Goal: Task Accomplishment & Management: Manage account settings

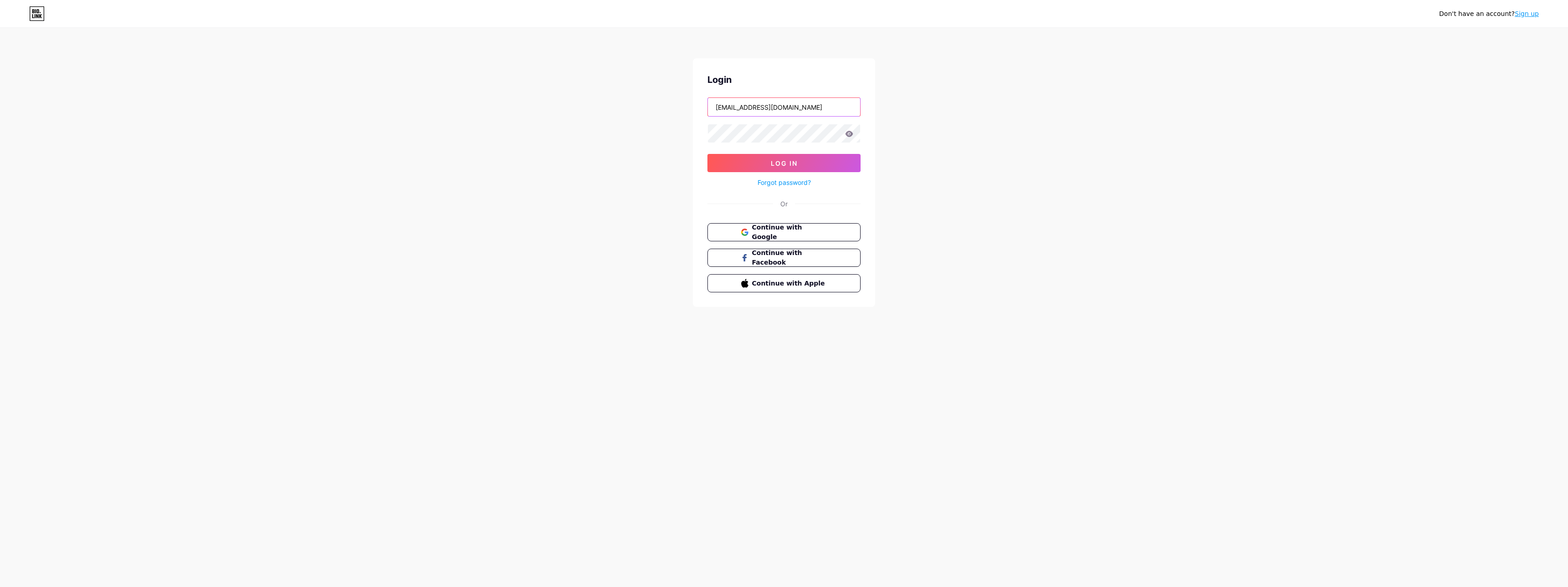
click at [789, 100] on input "[EMAIL_ADDRESS][DOMAIN_NAME]" at bounding box center [784, 107] width 152 height 18
drag, startPoint x: 698, startPoint y: 111, endPoint x: 630, endPoint y: 113, distance: 68.0
click at [708, 113] on input "[EMAIL_ADDRESS][DOMAIN_NAME]" at bounding box center [784, 107] width 152 height 18
type input "WALT"
drag, startPoint x: 743, startPoint y: 109, endPoint x: 586, endPoint y: 104, distance: 157.1
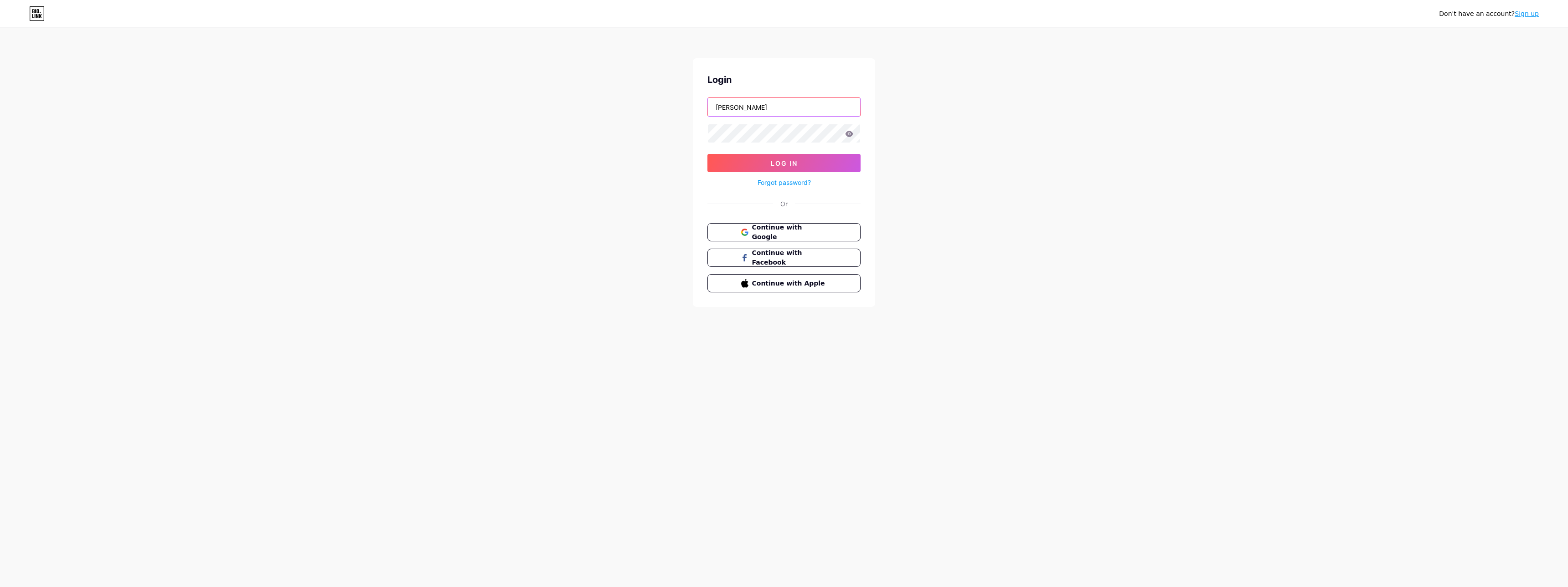
click at [708, 104] on input "WALT" at bounding box center [784, 107] width 152 height 18
click at [707, 154] on button "Log In" at bounding box center [784, 163] width 153 height 18
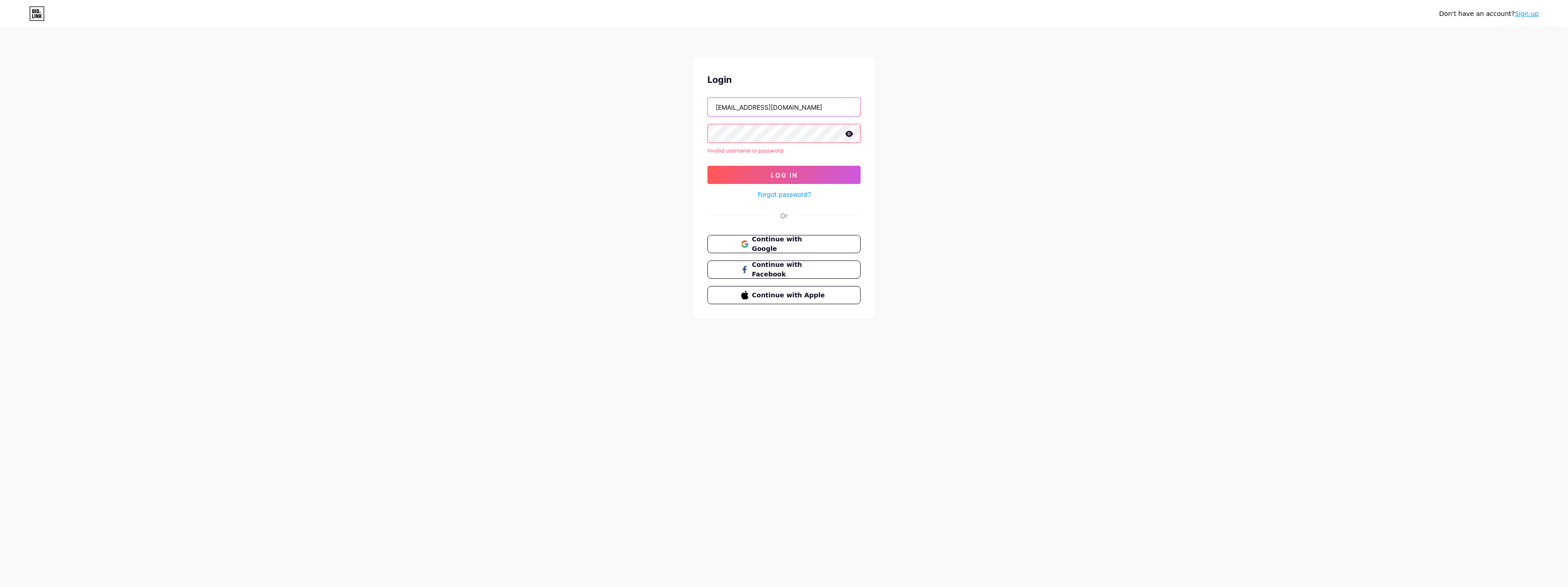
click at [799, 111] on input "battlefield_bf@hotmail.fr" at bounding box center [784, 107] width 152 height 18
drag, startPoint x: 803, startPoint y: 102, endPoint x: 609, endPoint y: 99, distance: 194.0
click at [708, 99] on input "battlefield_bf@hotmail.fr" at bounding box center [784, 107] width 152 height 18
click at [707, 166] on button "Log In" at bounding box center [784, 175] width 153 height 18
drag, startPoint x: 1024, startPoint y: 113, endPoint x: 820, endPoint y: 132, distance: 204.9
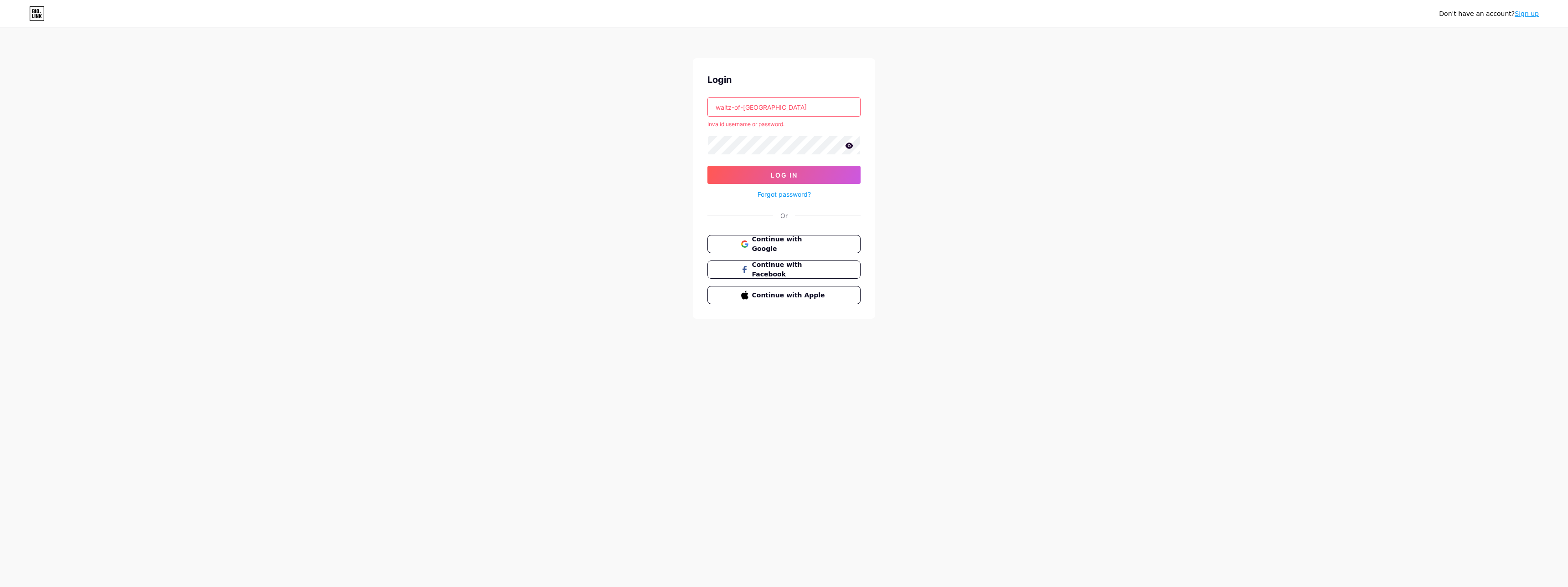
click at [1023, 113] on div "Don't have an account? Sign up Login waltz-of-paris Invalid username or passwor…" at bounding box center [784, 174] width 1568 height 348
click at [852, 146] on icon at bounding box center [849, 145] width 8 height 6
click at [821, 173] on button "Log In" at bounding box center [784, 175] width 153 height 18
drag, startPoint x: 769, startPoint y: 105, endPoint x: 592, endPoint y: 91, distance: 177.6
click at [708, 98] on input "waltz-of-paris" at bounding box center [784, 107] width 152 height 18
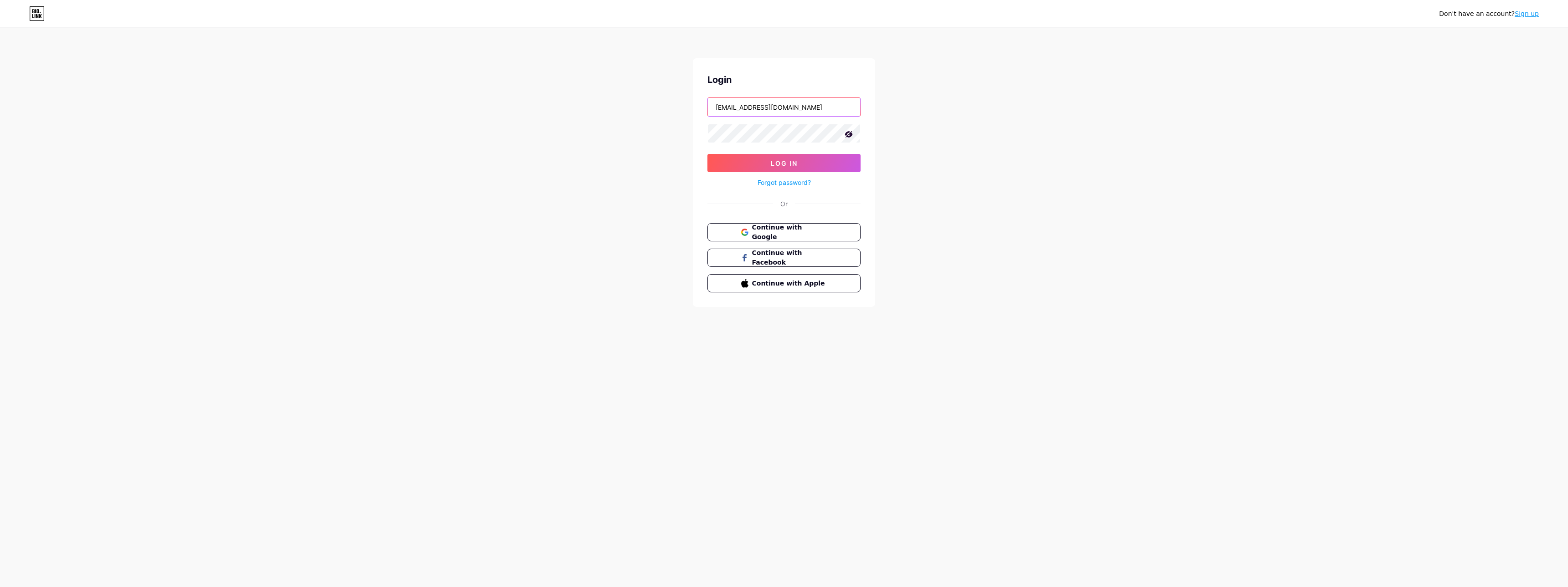
type input "[EMAIL_ADDRESS][DOMAIN_NAME]"
click at [1029, 133] on div "Don't have an account? Sign up Login battlefield_bf@hotmail.fr Log In Forgot pa…" at bounding box center [784, 168] width 1568 height 336
click at [791, 166] on span "Log In" at bounding box center [784, 163] width 27 height 8
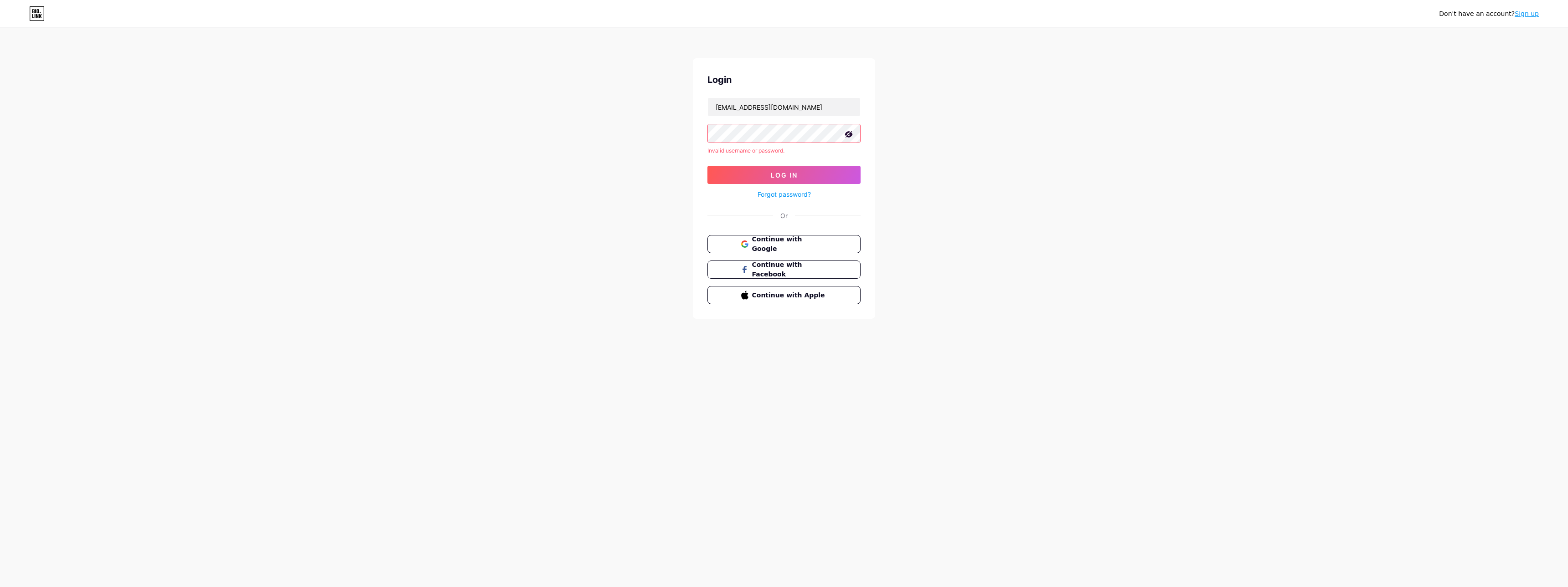
click at [793, 191] on link "Forgot password?" at bounding box center [785, 195] width 54 height 10
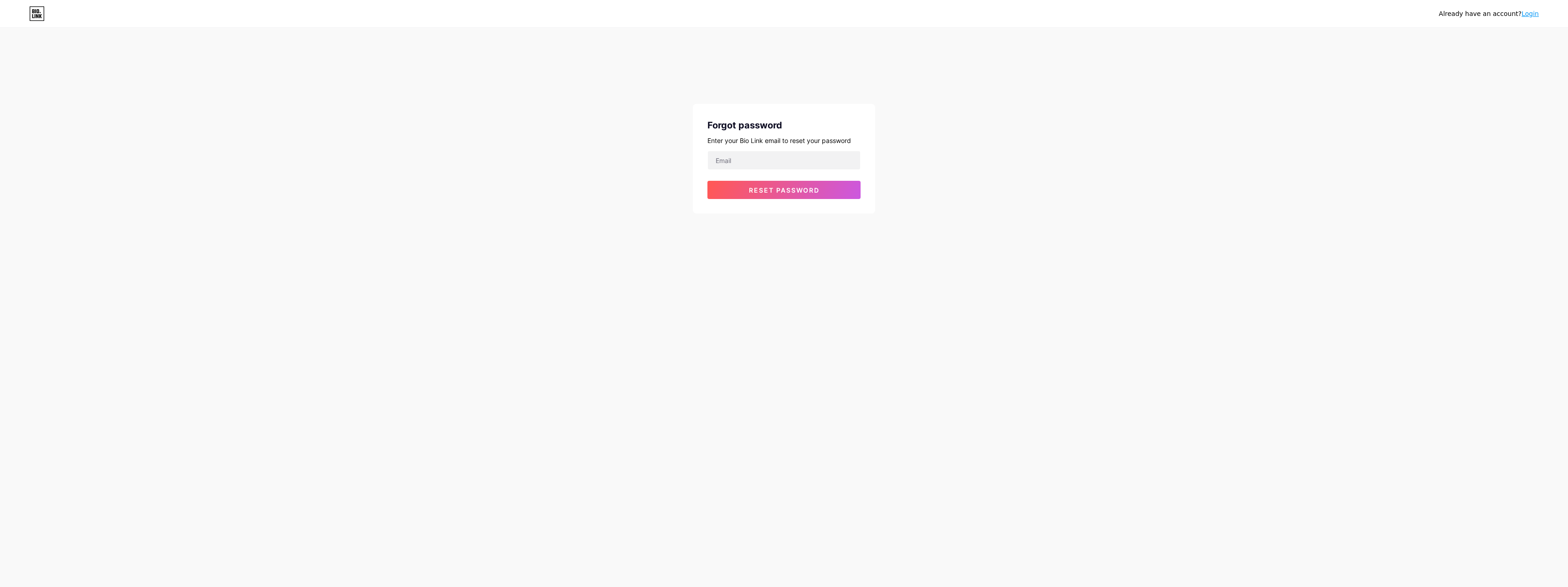
click at [758, 170] on div at bounding box center [784, 160] width 153 height 19
click at [753, 158] on input "email" at bounding box center [784, 161] width 152 height 18
type input "[EMAIL_ADDRESS][DOMAIN_NAME]"
click at [796, 195] on button "Reset password" at bounding box center [784, 190] width 153 height 18
drag, startPoint x: 831, startPoint y: 150, endPoint x: 628, endPoint y: 150, distance: 203.0
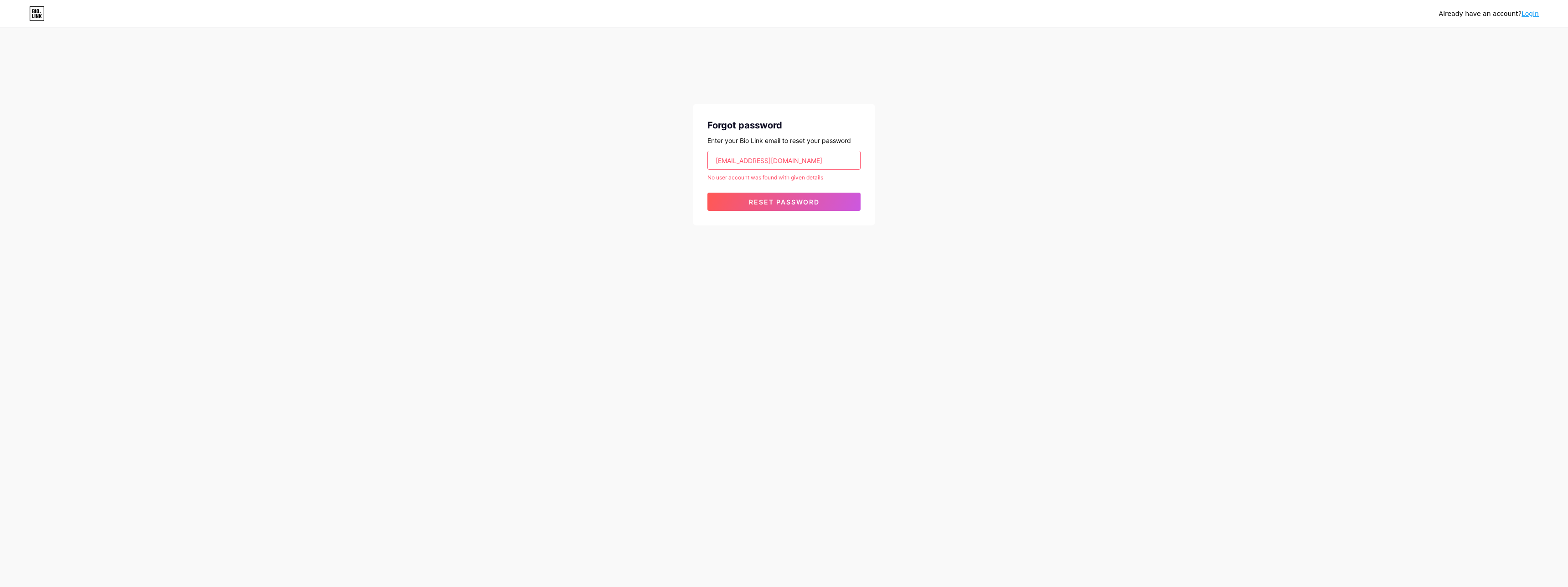
click at [626, 150] on div "Already have an account? Login Forgot password Enter your Bio Link email to res…" at bounding box center [784, 127] width 1568 height 255
drag, startPoint x: 802, startPoint y: 153, endPoint x: 523, endPoint y: 148, distance: 279.0
click at [708, 151] on input "[EMAIL_ADDRESS][DOMAIN_NAME]" at bounding box center [784, 161] width 152 height 18
drag, startPoint x: 767, startPoint y: 161, endPoint x: 643, endPoint y: 156, distance: 124.1
click at [708, 156] on input "[EMAIL_ADDRESS][DOMAIN_NAME]" at bounding box center [784, 161] width 152 height 18
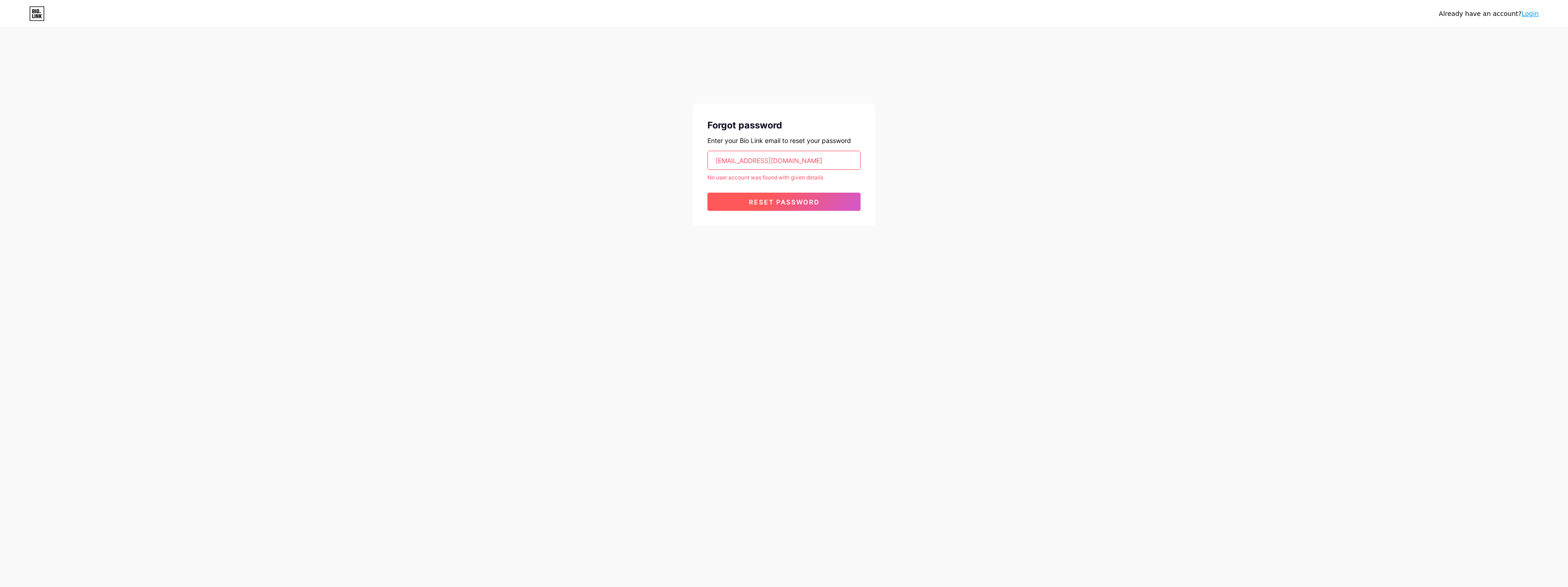
drag, startPoint x: 883, startPoint y: 213, endPoint x: 777, endPoint y: 200, distance: 106.8
click at [878, 212] on div "Already have an account? Login Forgot password Enter your Bio Link email to res…" at bounding box center [784, 127] width 1568 height 255
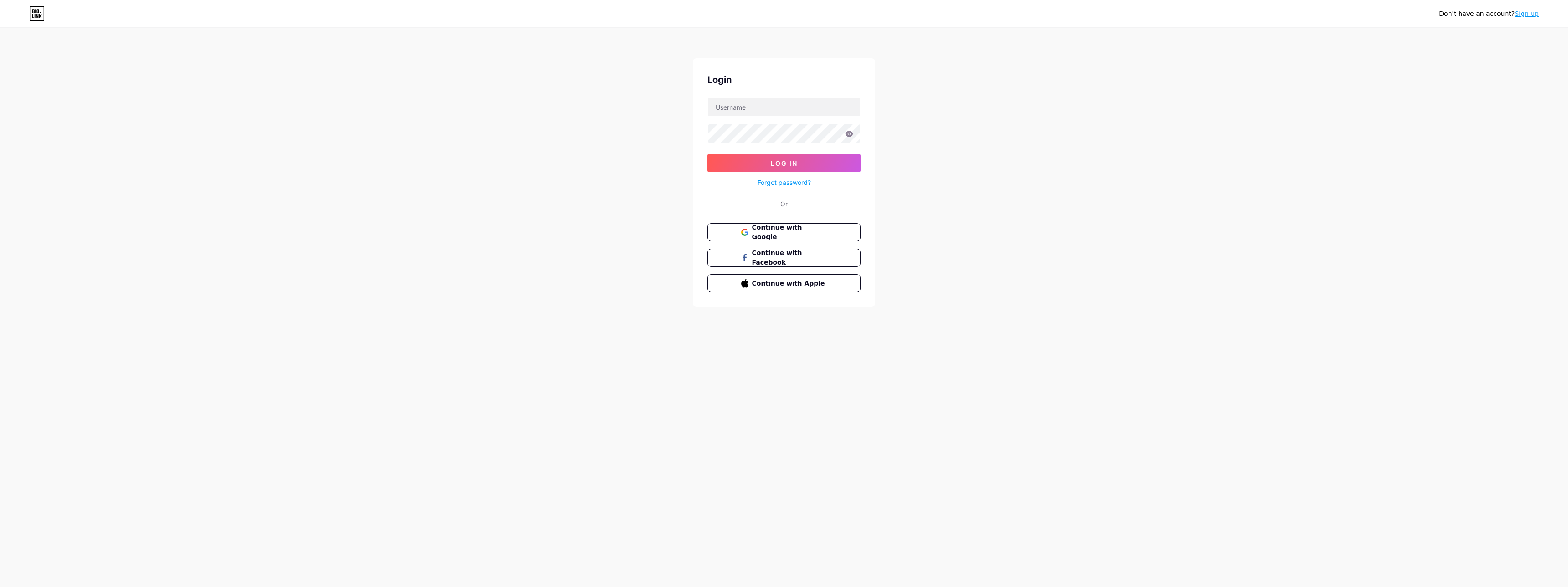
click at [1531, 13] on link "Sign up" at bounding box center [1527, 13] width 24 height 7
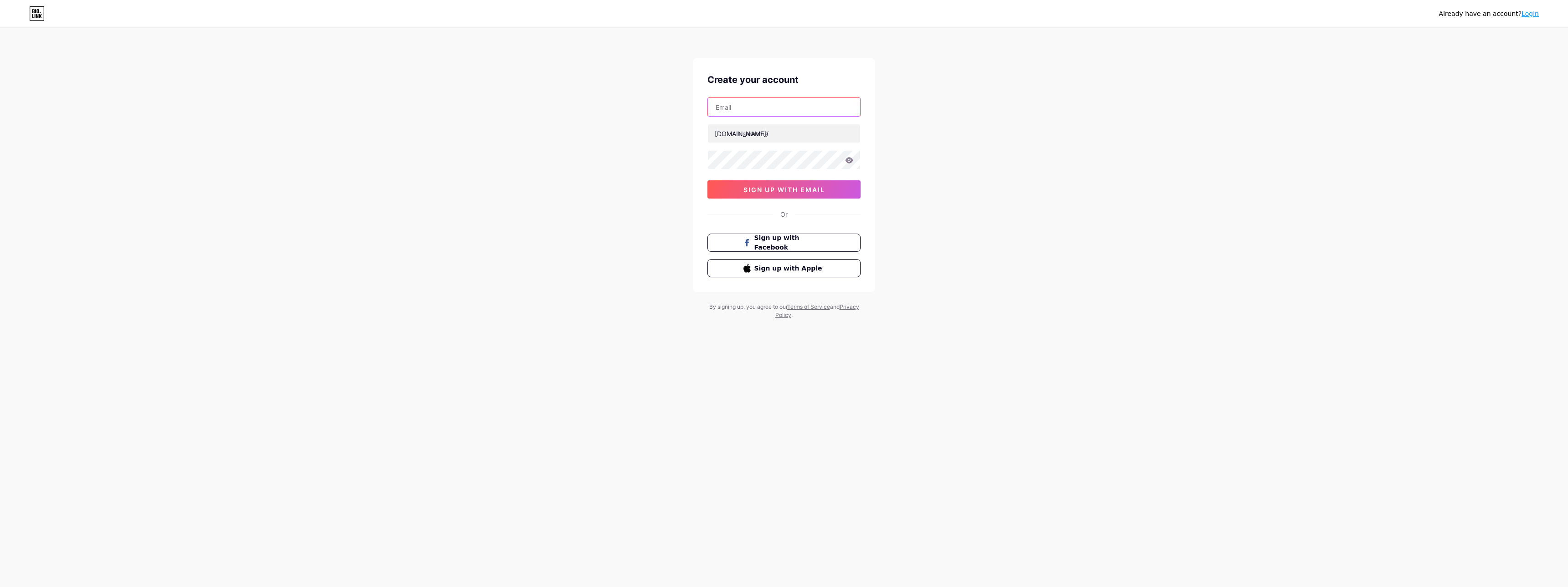
click at [744, 109] on input "text" at bounding box center [784, 107] width 152 height 18
type input "[EMAIL_ADDRESS][DOMAIN_NAME]"
click at [752, 128] on input "text" at bounding box center [784, 133] width 152 height 18
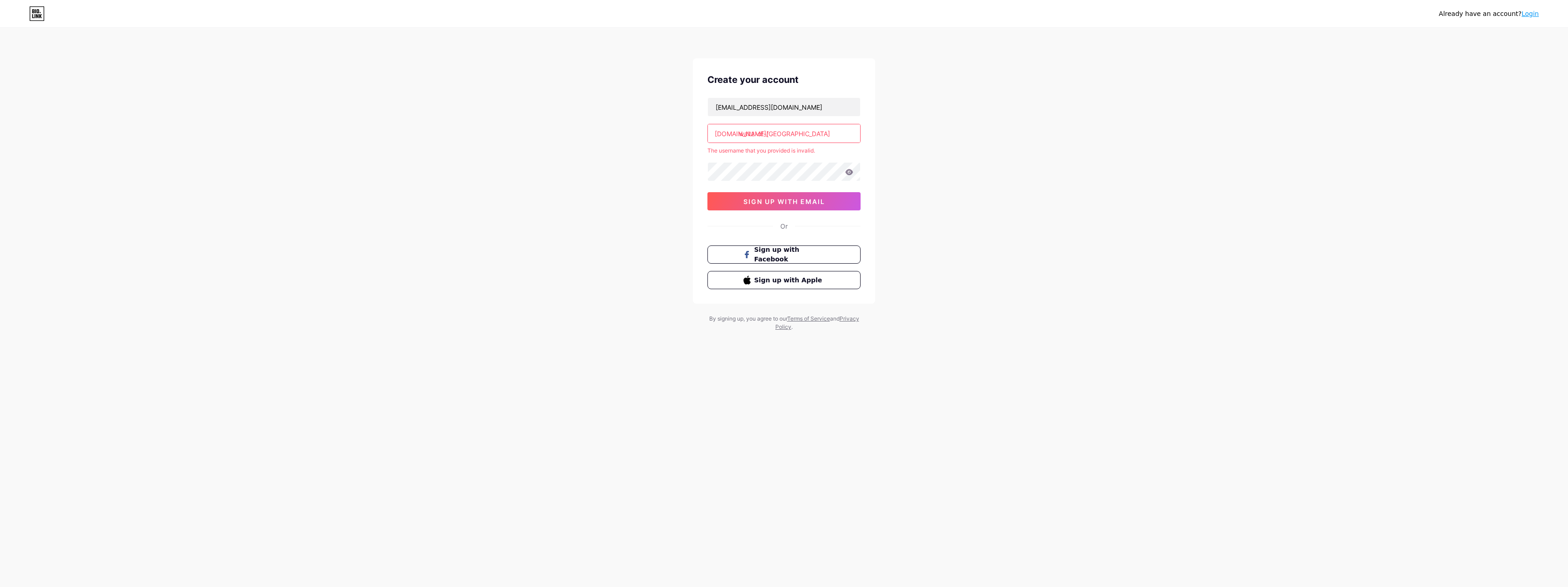
type input "waltz-of-paris"
click at [990, 176] on div "Already have an account? Login Create your account battlefield_bf@hotmail.fr bi…" at bounding box center [784, 180] width 1568 height 360
drag, startPoint x: 793, startPoint y: 106, endPoint x: 616, endPoint y: 100, distance: 177.1
click at [708, 100] on input "[EMAIL_ADDRESS][DOMAIN_NAME]" at bounding box center [784, 107] width 152 height 18
click at [939, 200] on div "Already have an account? Login Create your account battlefield_bf@hotmail.fr bi…" at bounding box center [784, 180] width 1568 height 360
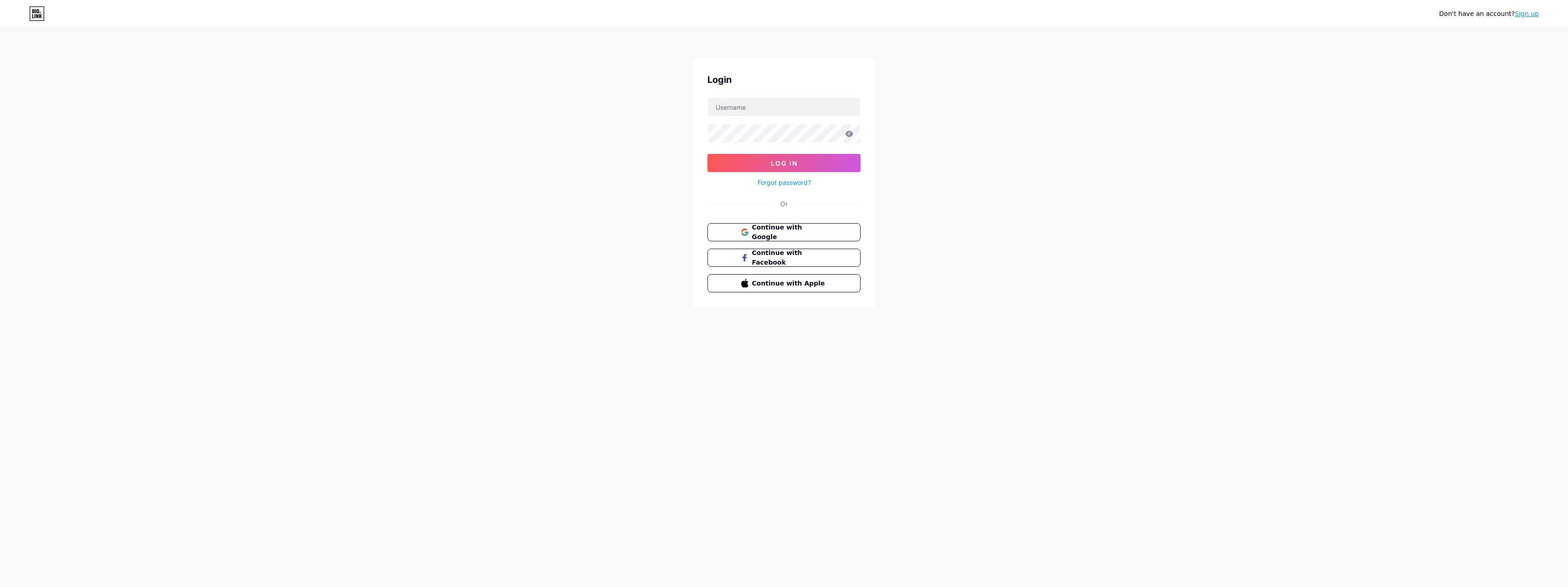
click at [797, 182] on link "Forgot password?" at bounding box center [785, 182] width 54 height 10
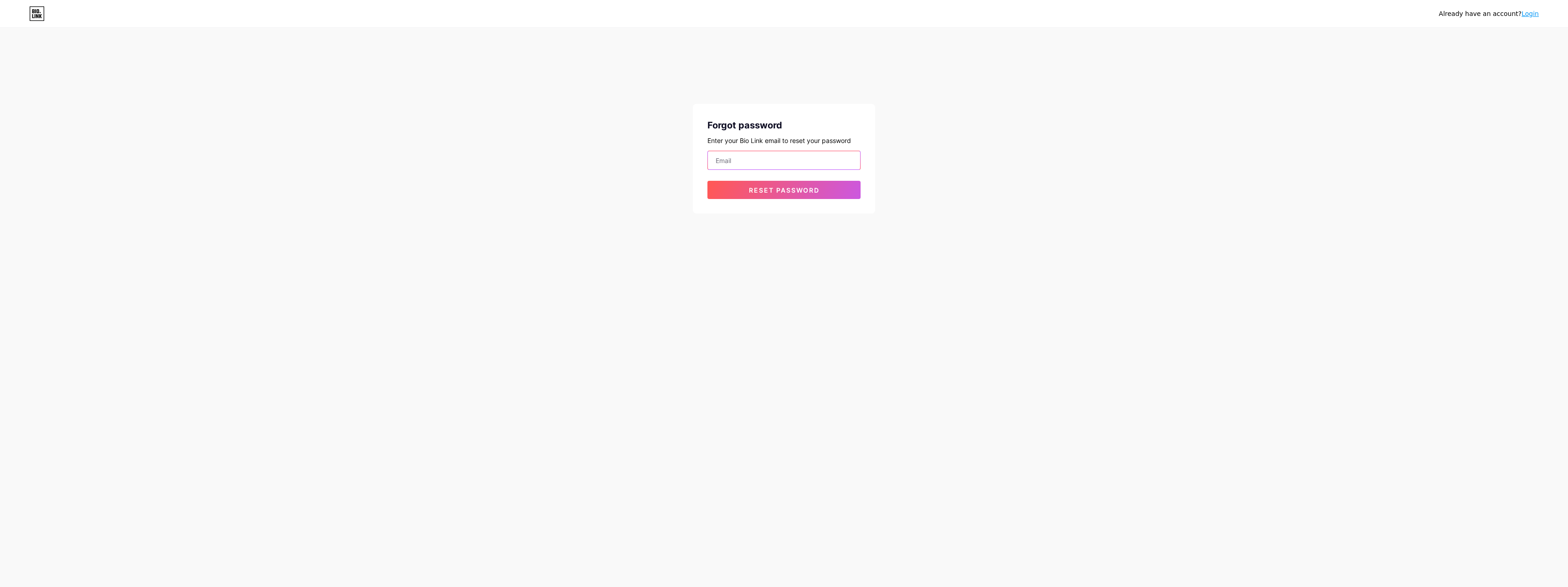
click at [756, 164] on input "email" at bounding box center [784, 161] width 152 height 18
click at [819, 195] on button "Reset password" at bounding box center [784, 190] width 153 height 18
drag, startPoint x: 801, startPoint y: 162, endPoint x: 614, endPoint y: 158, distance: 187.0
click at [708, 158] on input "n.baudy-floch@hotmail.fr" at bounding box center [784, 161] width 152 height 18
type input "[EMAIL_ADDRESS][DOMAIN_NAME]"
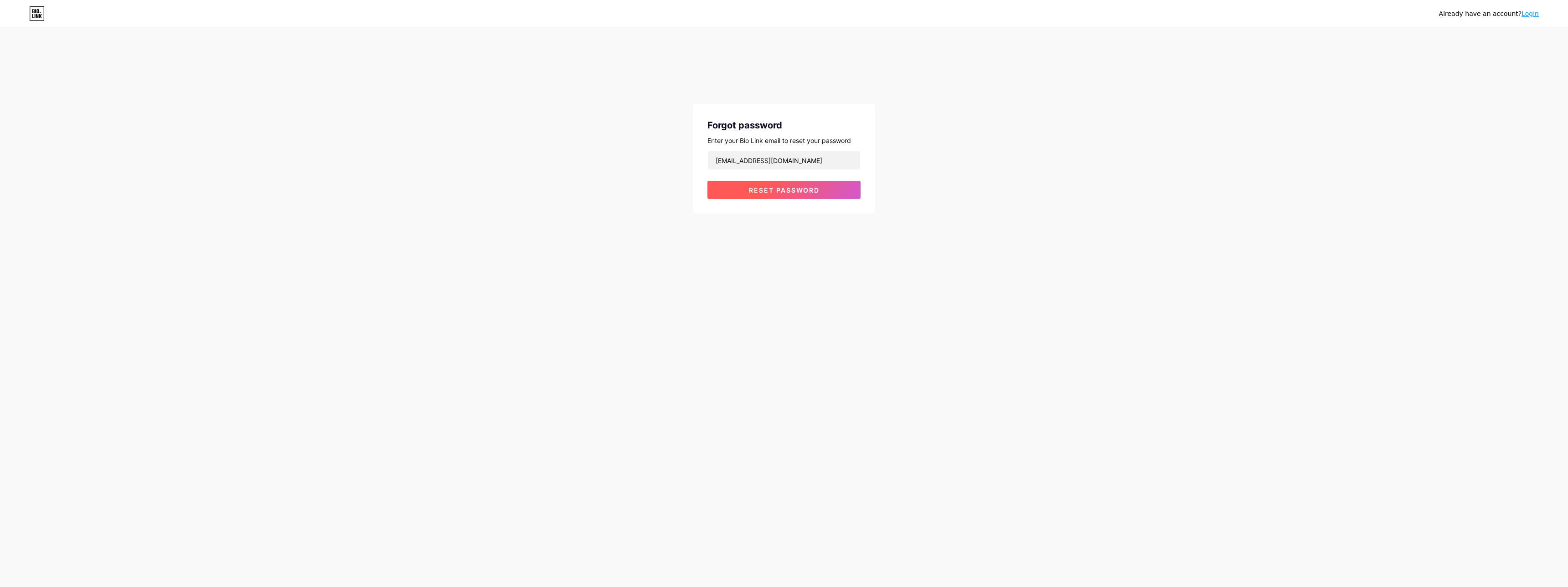
click at [772, 185] on button "Reset password" at bounding box center [784, 190] width 153 height 18
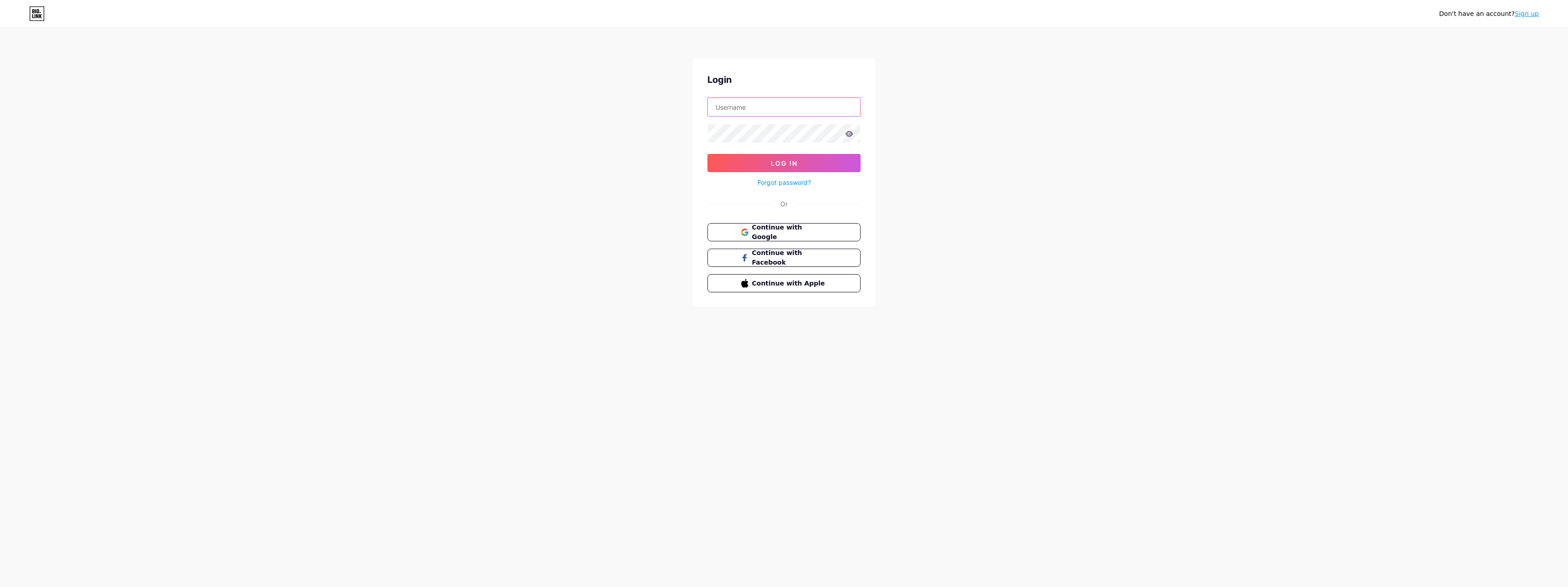
click at [757, 105] on input "text" at bounding box center [784, 107] width 152 height 18
click at [864, 49] on div "Don't have an account? Sign up Login Log In Forgot password? Or Continue with G…" at bounding box center [784, 168] width 1568 height 336
click at [754, 103] on input "text" at bounding box center [784, 107] width 152 height 18
type input "waltz-of-paris"
click at [707, 154] on button "Log In" at bounding box center [784, 163] width 153 height 18
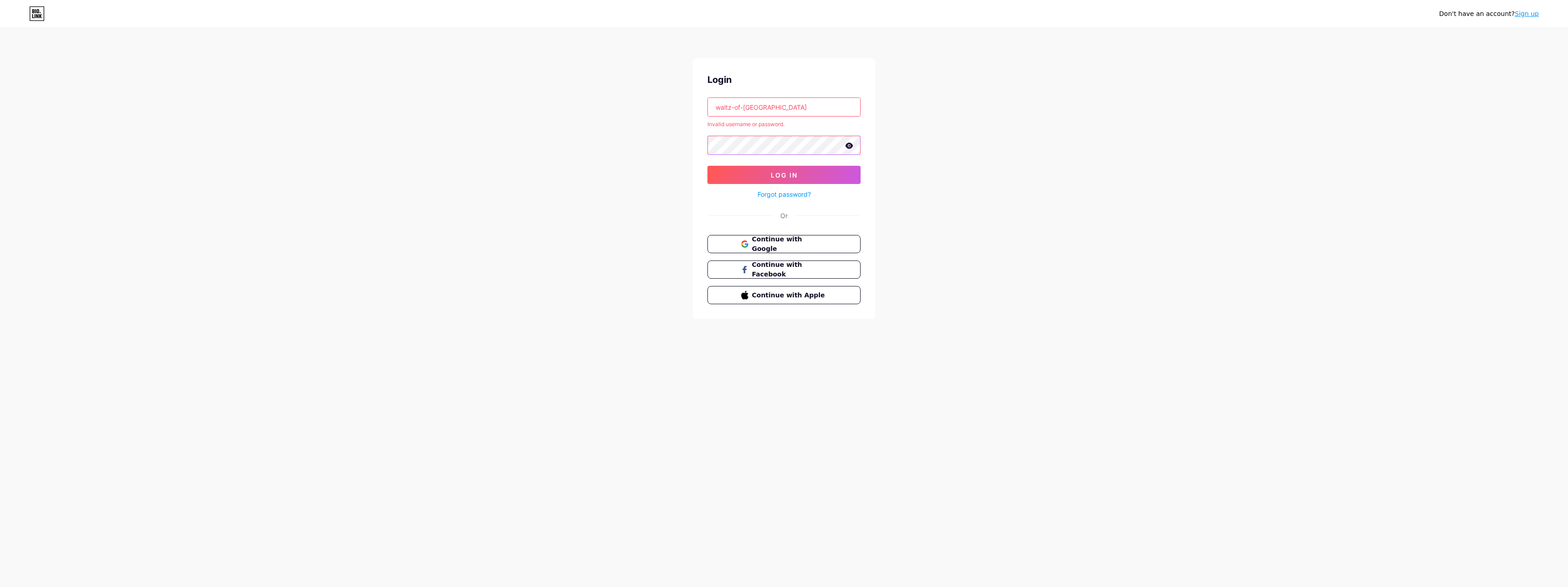
click at [707, 166] on button "Log In" at bounding box center [784, 175] width 153 height 18
click at [789, 192] on link "Forgot password?" at bounding box center [785, 195] width 54 height 10
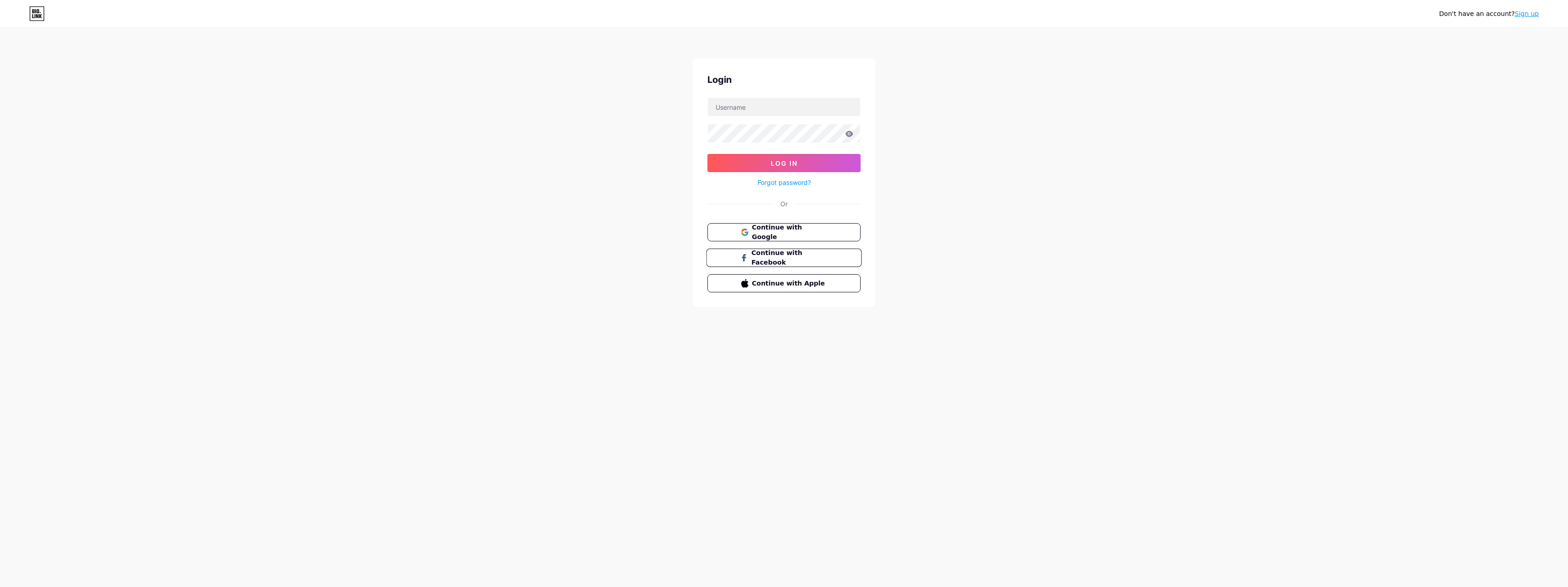
click at [792, 260] on span "Continue with Facebook" at bounding box center [789, 258] width 76 height 19
click at [1030, 162] on div "Don't have an account? Sign up Login Log In Forgot password? Or Social authenti…" at bounding box center [784, 176] width 1568 height 352
click at [812, 268] on span "Continue with Facebook" at bounding box center [789, 274] width 76 height 19
click at [747, 105] on input "text" at bounding box center [784, 107] width 152 height 18
click at [923, 194] on div "Don't have an account? Sign up Login Log In Forgot password? Or Social authenti…" at bounding box center [784, 176] width 1568 height 352
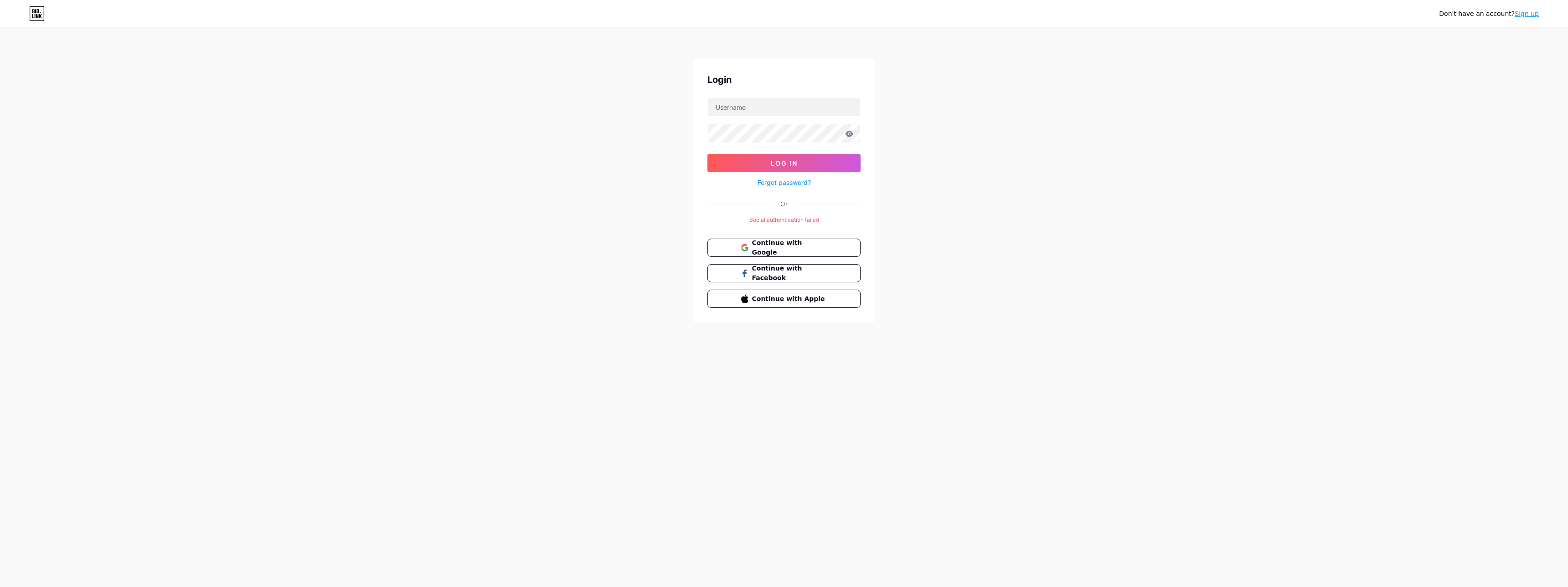
click at [799, 182] on link "Forgot password?" at bounding box center [785, 182] width 54 height 10
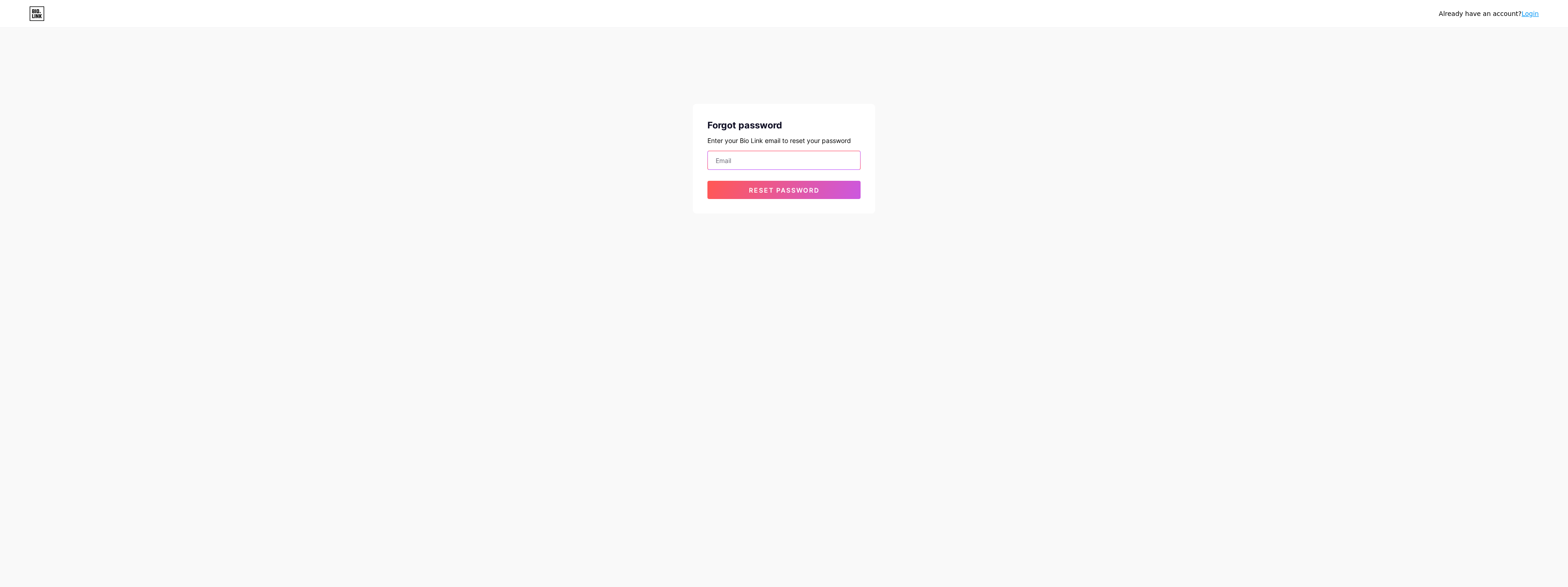
click at [745, 162] on input "email" at bounding box center [784, 161] width 152 height 18
click at [766, 190] on span "Reset password" at bounding box center [784, 190] width 71 height 8
drag, startPoint x: 808, startPoint y: 161, endPoint x: 583, endPoint y: 148, distance: 225.4
click at [708, 151] on input "[EMAIL_ADDRESS][DOMAIN_NAME]" at bounding box center [784, 161] width 152 height 18
type input "n.baudy-floch@hotmail.fr"
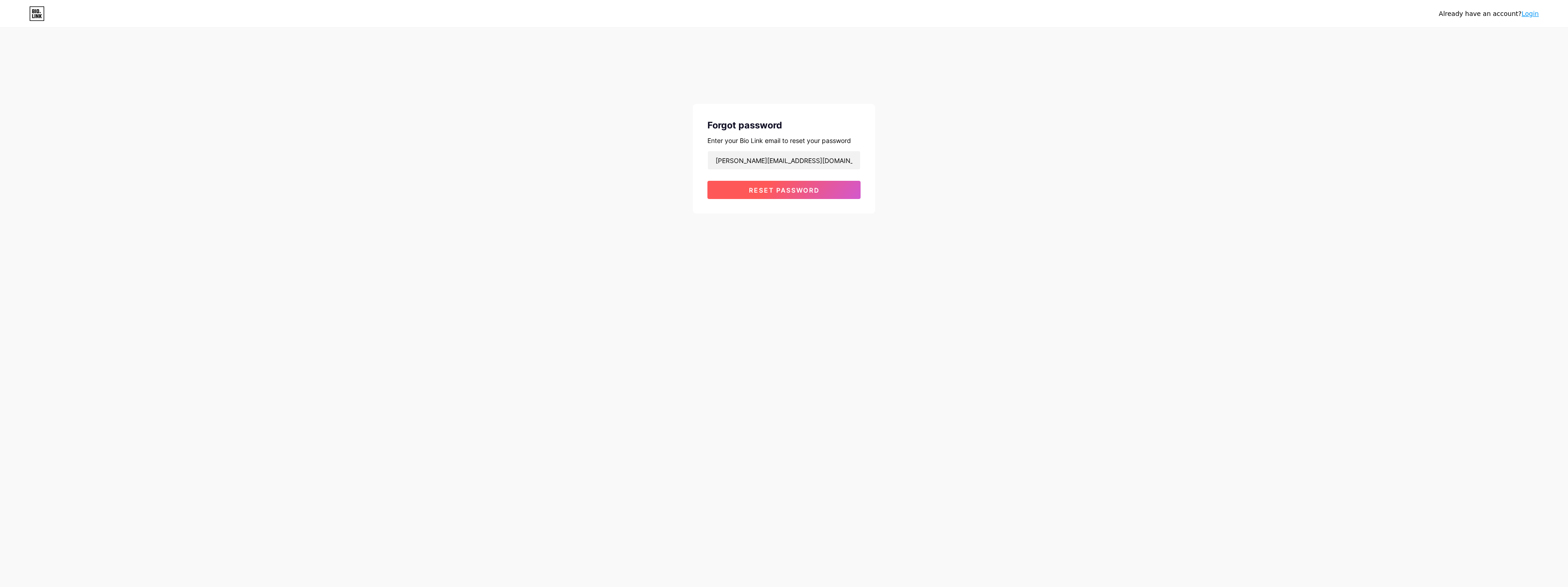
click at [777, 195] on button "Reset password" at bounding box center [784, 190] width 153 height 18
click at [768, 203] on span "Reset password" at bounding box center [784, 202] width 71 height 8
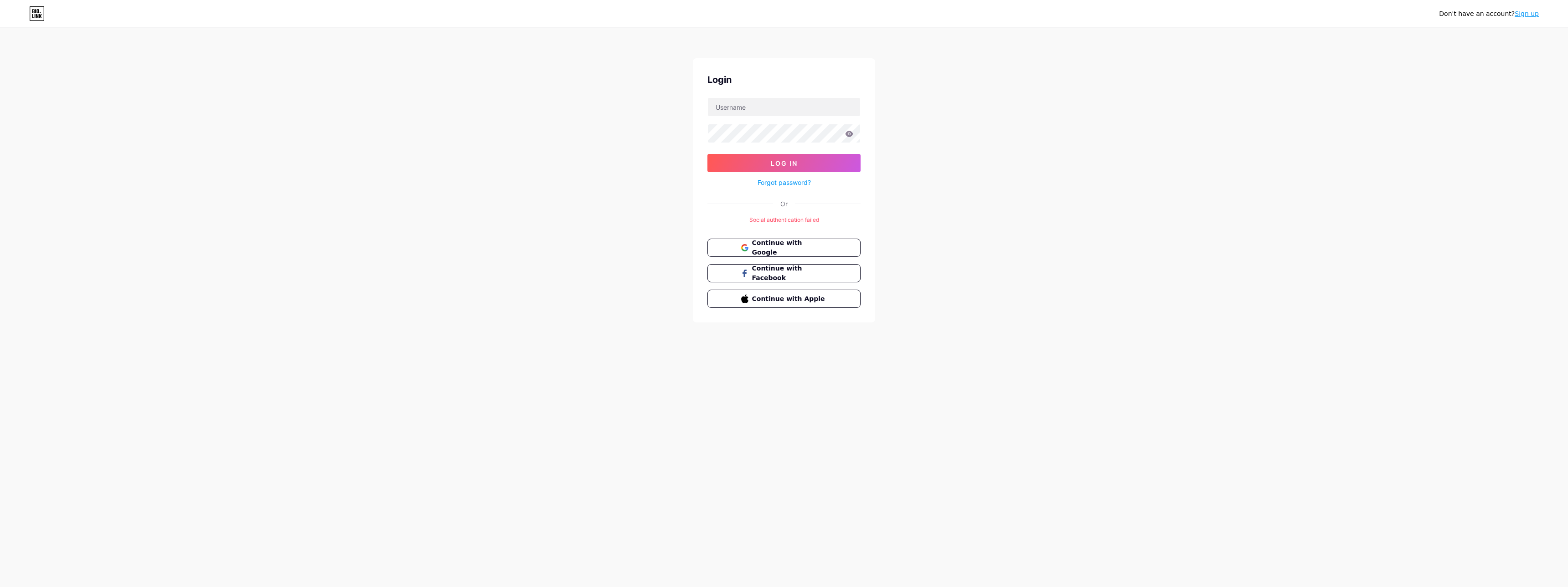
click at [1533, 12] on link "Sign up" at bounding box center [1527, 13] width 24 height 7
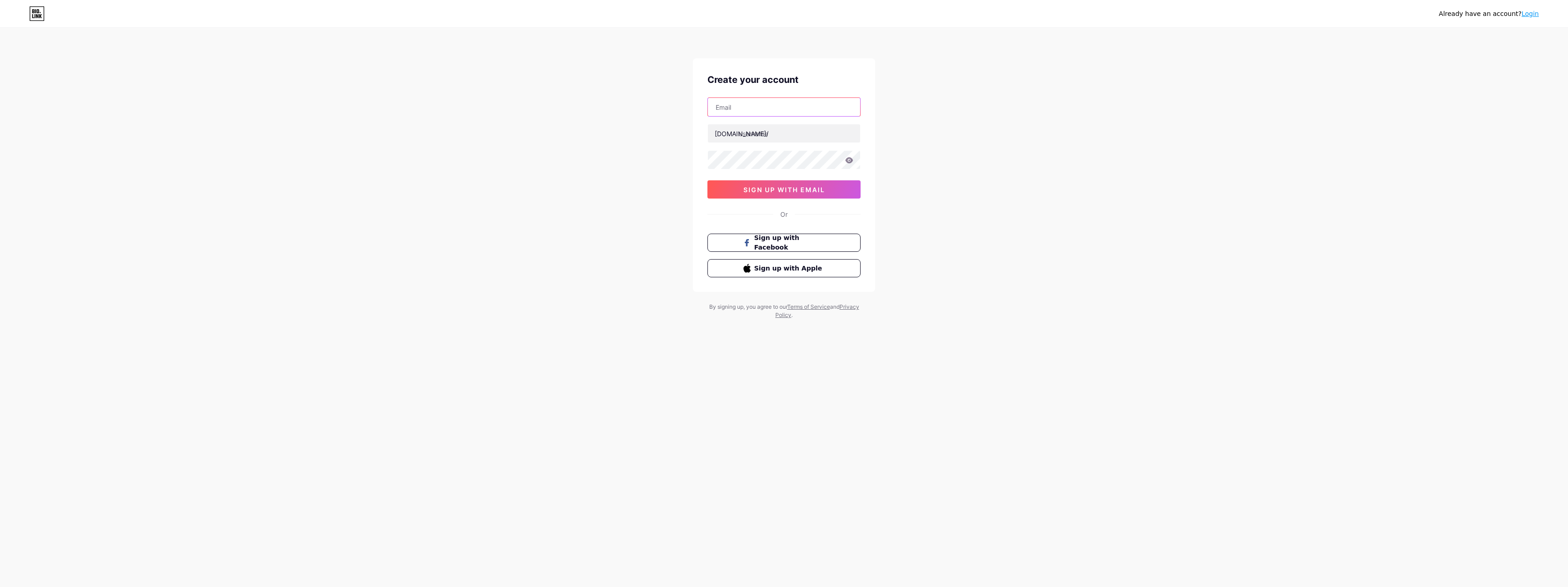
click at [742, 106] on input "text" at bounding box center [784, 107] width 152 height 18
type input "[EMAIL_ADDRESS][DOMAIN_NAME]"
click at [752, 137] on input "text" at bounding box center [784, 133] width 152 height 18
drag, startPoint x: 772, startPoint y: 137, endPoint x: 733, endPoint y: 133, distance: 39.2
click at [733, 133] on input "nathan_bf" at bounding box center [784, 133] width 152 height 18
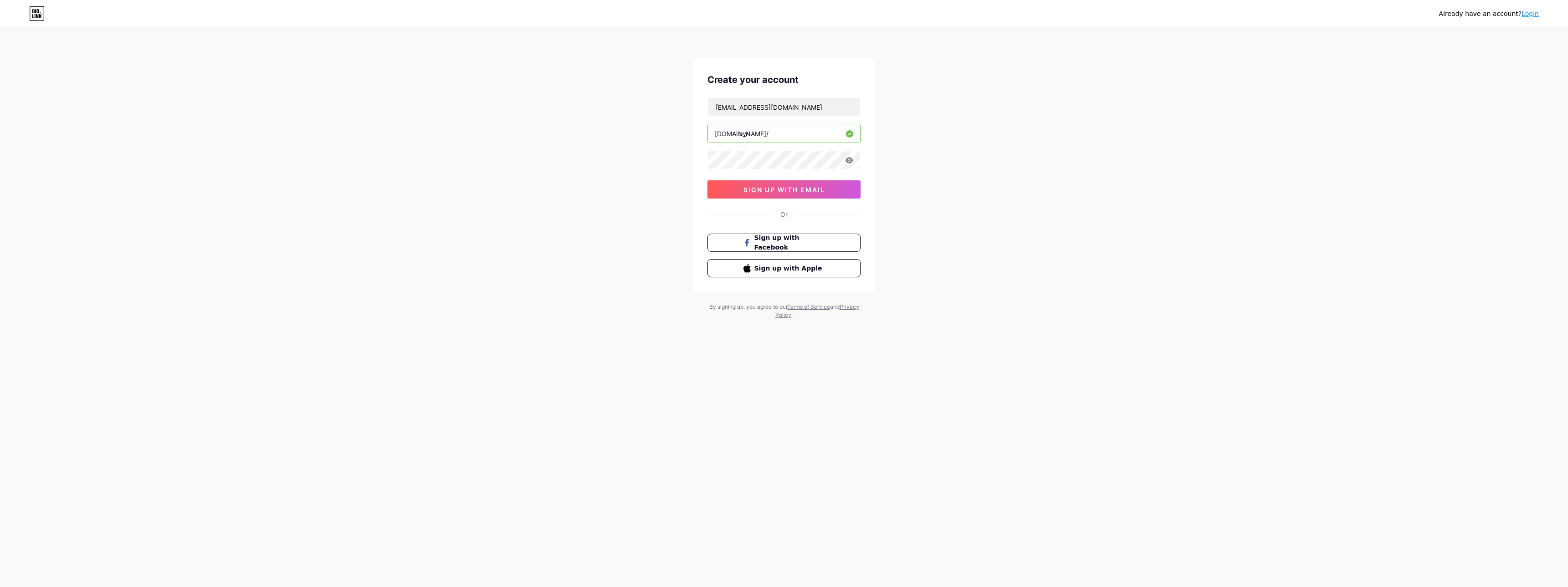
type input ">"
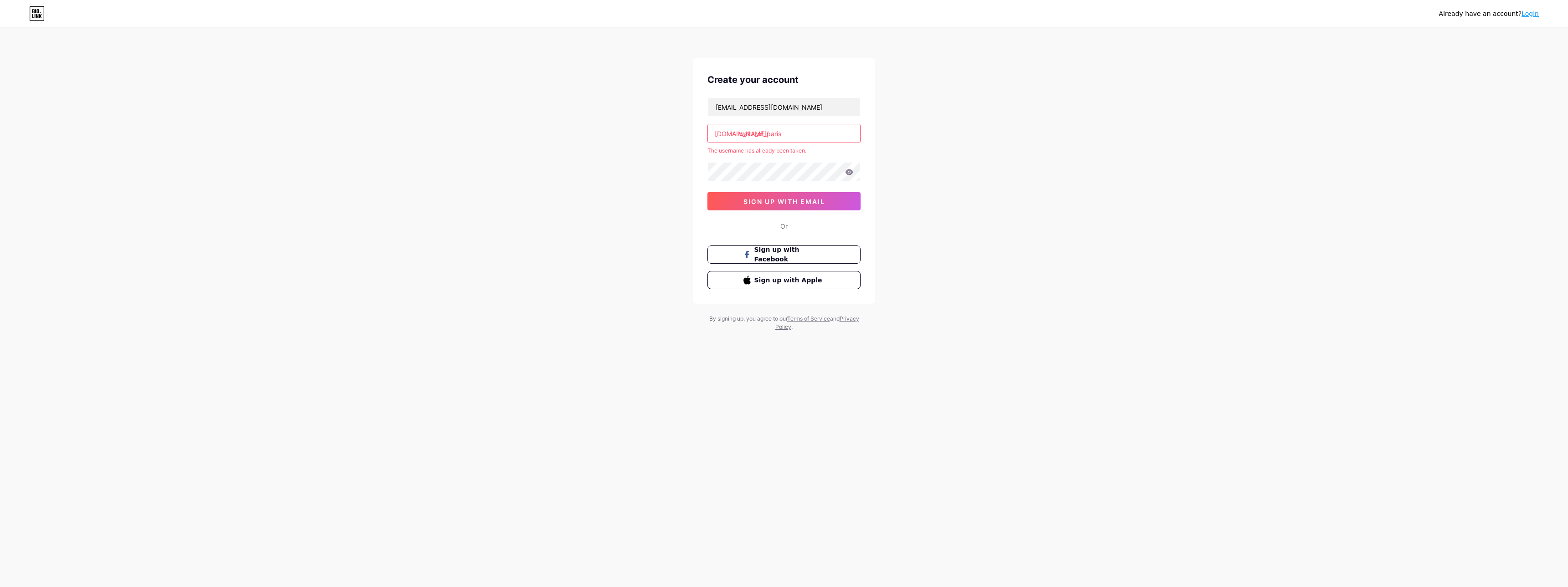
click at [816, 130] on input "waltz_of_paris" at bounding box center [784, 133] width 152 height 18
drag, startPoint x: 788, startPoint y: 134, endPoint x: 738, endPoint y: 133, distance: 50.0
click at [738, 133] on input "waltz_of_paris" at bounding box center [784, 133] width 152 height 18
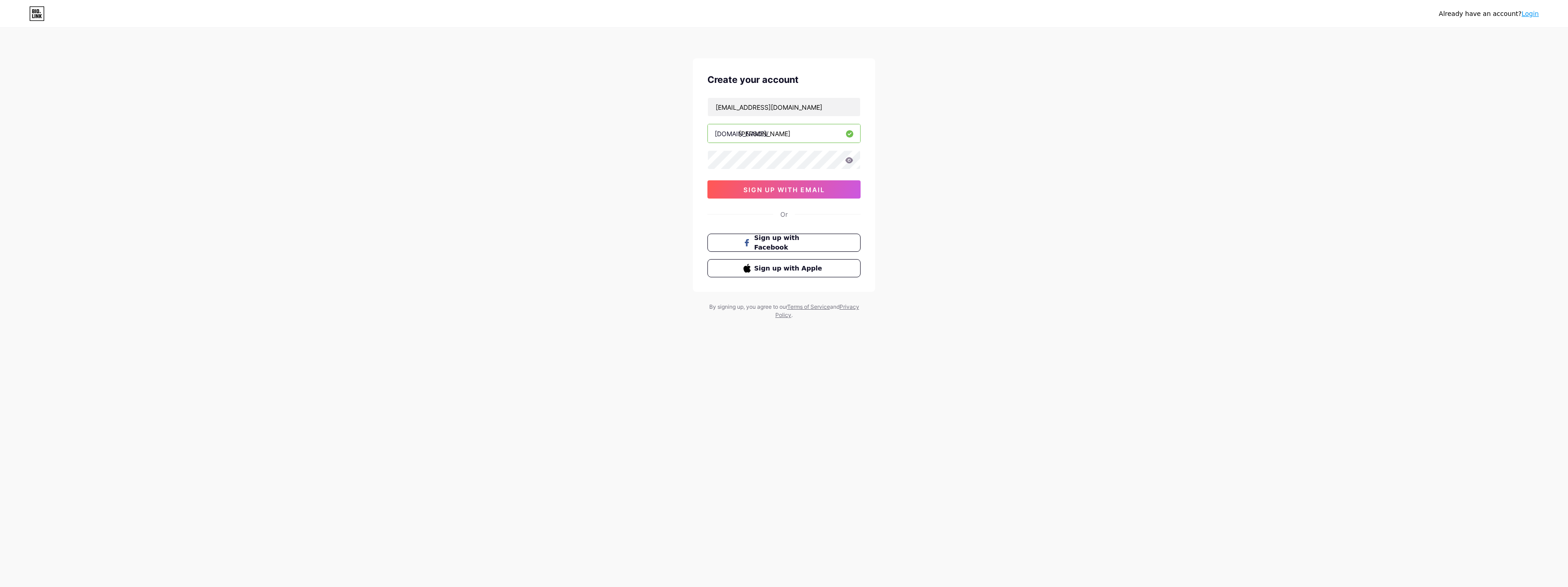
type input "nathan_bf"
click at [850, 161] on icon at bounding box center [849, 160] width 8 height 6
click at [800, 190] on span "sign up with email" at bounding box center [784, 190] width 82 height 8
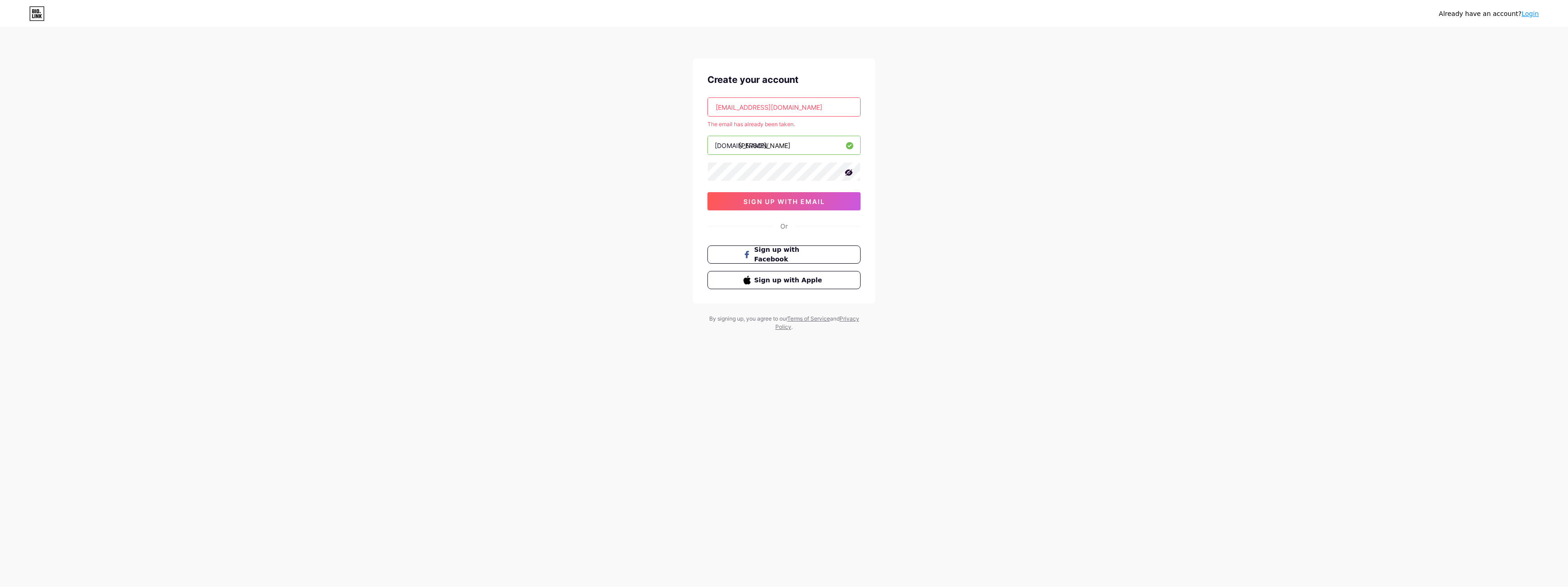
drag, startPoint x: 798, startPoint y: 108, endPoint x: 676, endPoint y: 108, distance: 122.0
click at [708, 108] on input "[EMAIL_ADDRESS][DOMAIN_NAME]" at bounding box center [784, 107] width 152 height 18
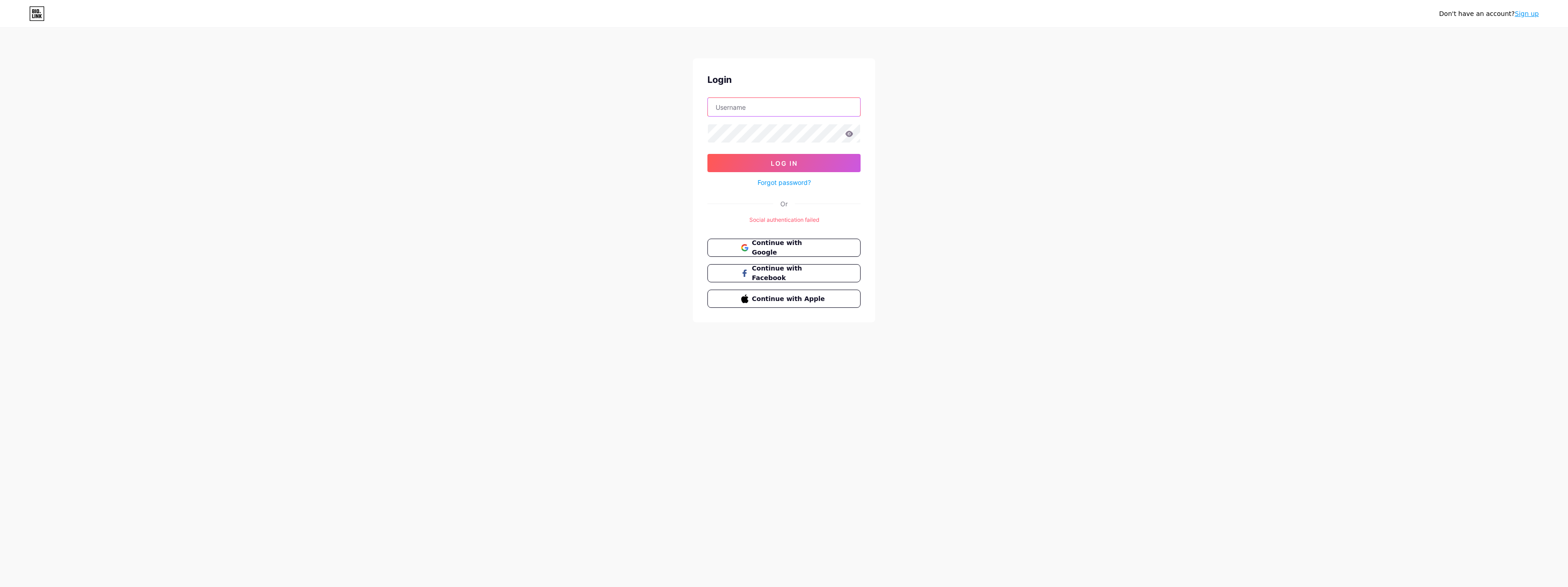
paste input "[EMAIL_ADDRESS][DOMAIN_NAME]"
type input "[EMAIL_ADDRESS][DOMAIN_NAME]"
drag, startPoint x: 934, startPoint y: 129, endPoint x: 882, endPoint y: 131, distance: 52.0
click at [923, 129] on div "Don't have an account? Sign up Login battlefield_bf@hotmail.fr Log In Forgot pa…" at bounding box center [784, 176] width 1568 height 352
click at [805, 168] on button "Log In" at bounding box center [784, 163] width 153 height 18
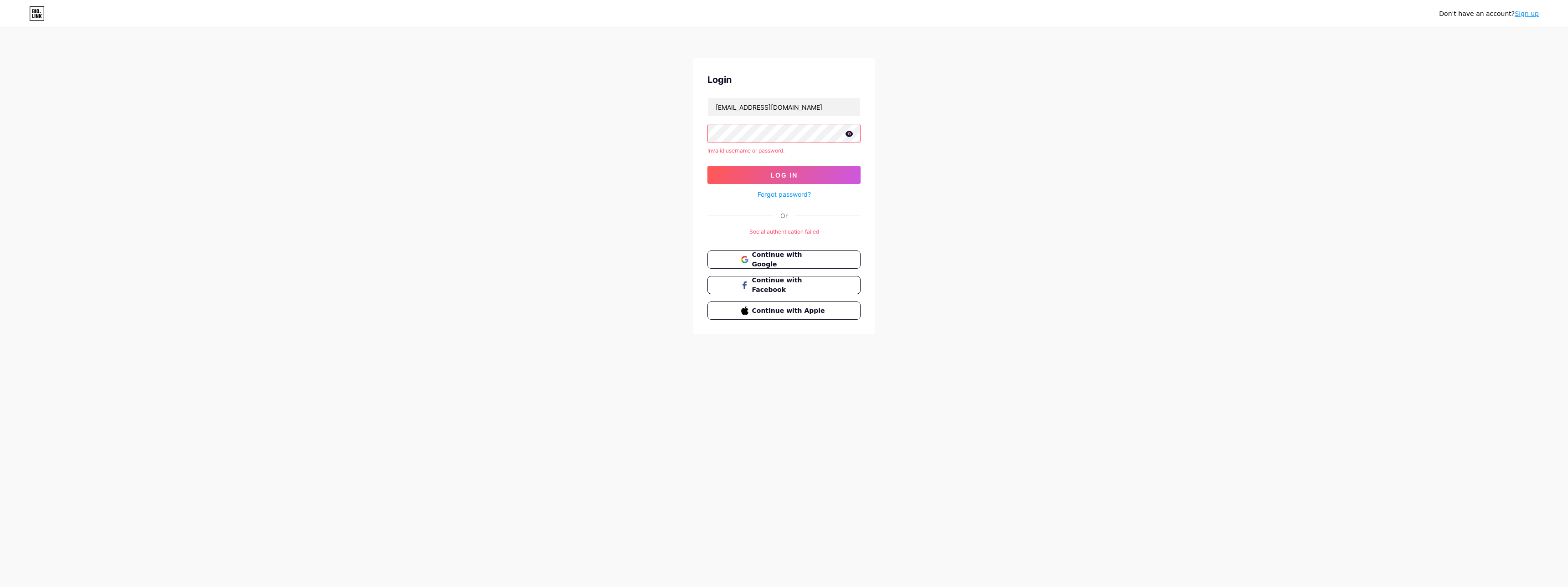
click at [787, 195] on link "Forgot password?" at bounding box center [785, 195] width 54 height 10
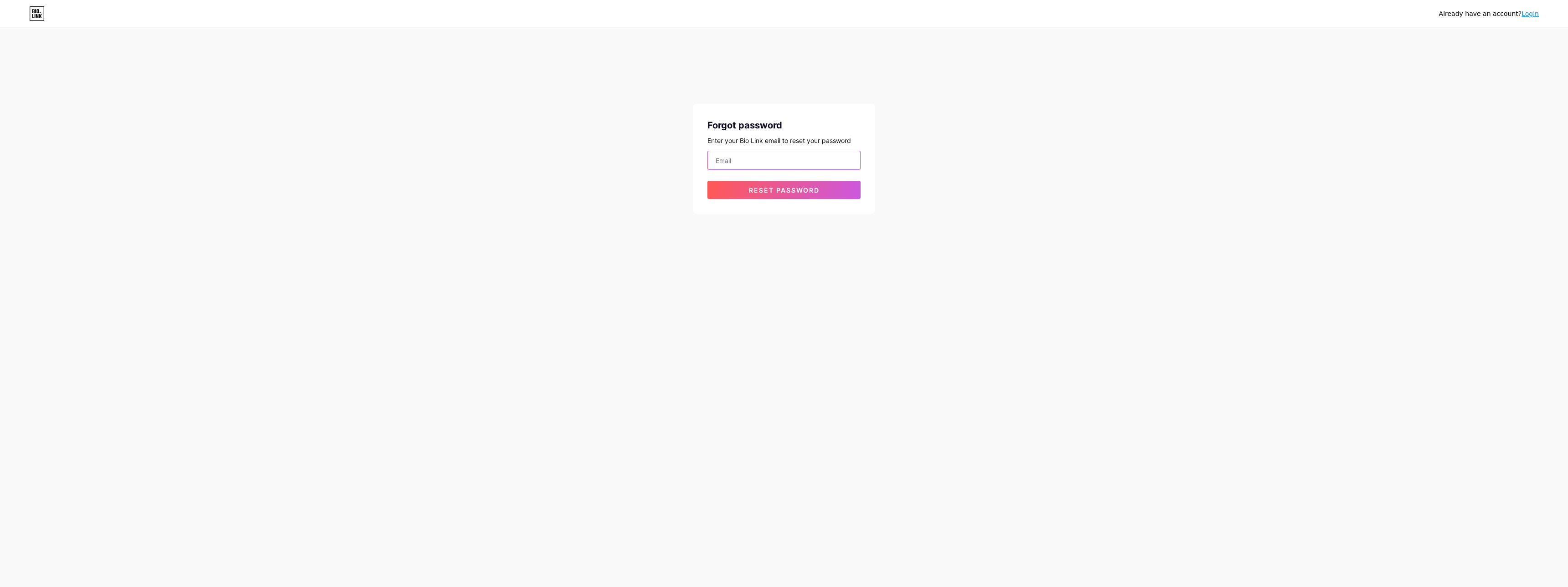
click at [754, 162] on input "email" at bounding box center [784, 161] width 152 height 18
paste input "[EMAIL_ADDRESS][DOMAIN_NAME]"
type input "[EMAIL_ADDRESS][DOMAIN_NAME]"
click at [769, 195] on button "Reset password" at bounding box center [784, 190] width 153 height 18
drag, startPoint x: 800, startPoint y: 158, endPoint x: 671, endPoint y: 158, distance: 129.0
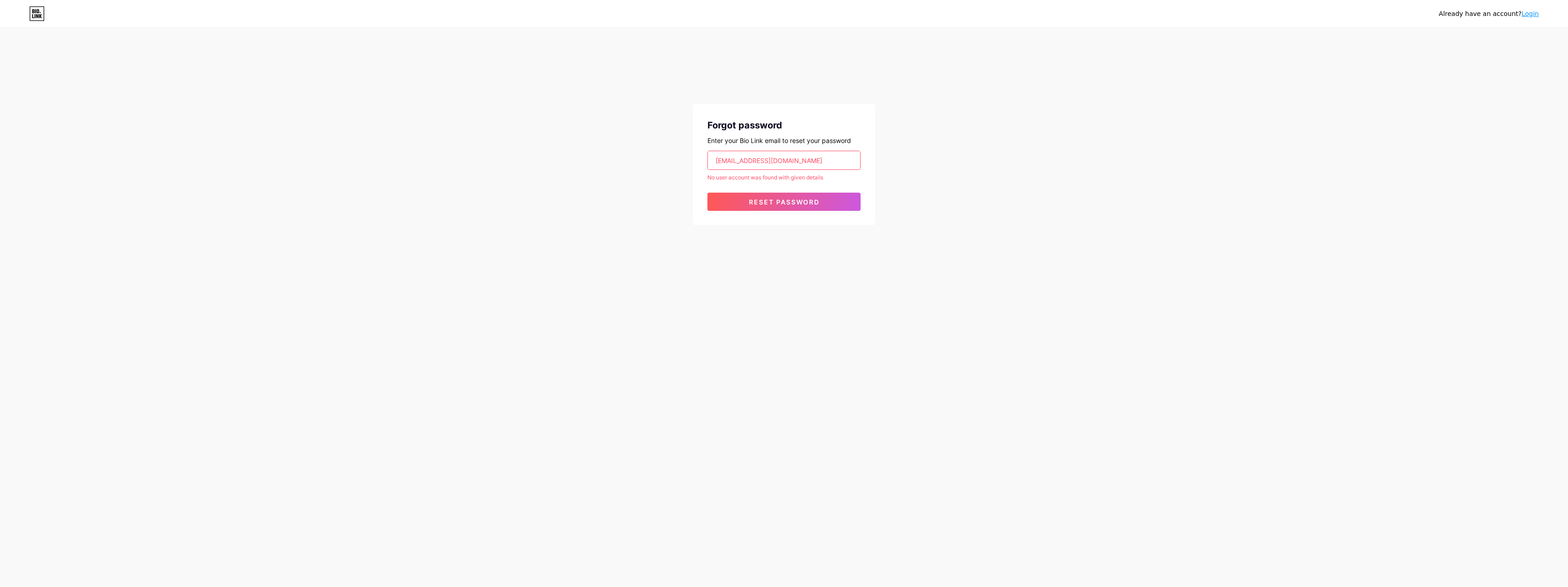
click at [708, 158] on input "[EMAIL_ADDRESS][DOMAIN_NAME]" at bounding box center [784, 161] width 152 height 18
click at [904, 164] on div "Already have an account? Login Forgot password Enter your Bio Link email to res…" at bounding box center [784, 127] width 1568 height 255
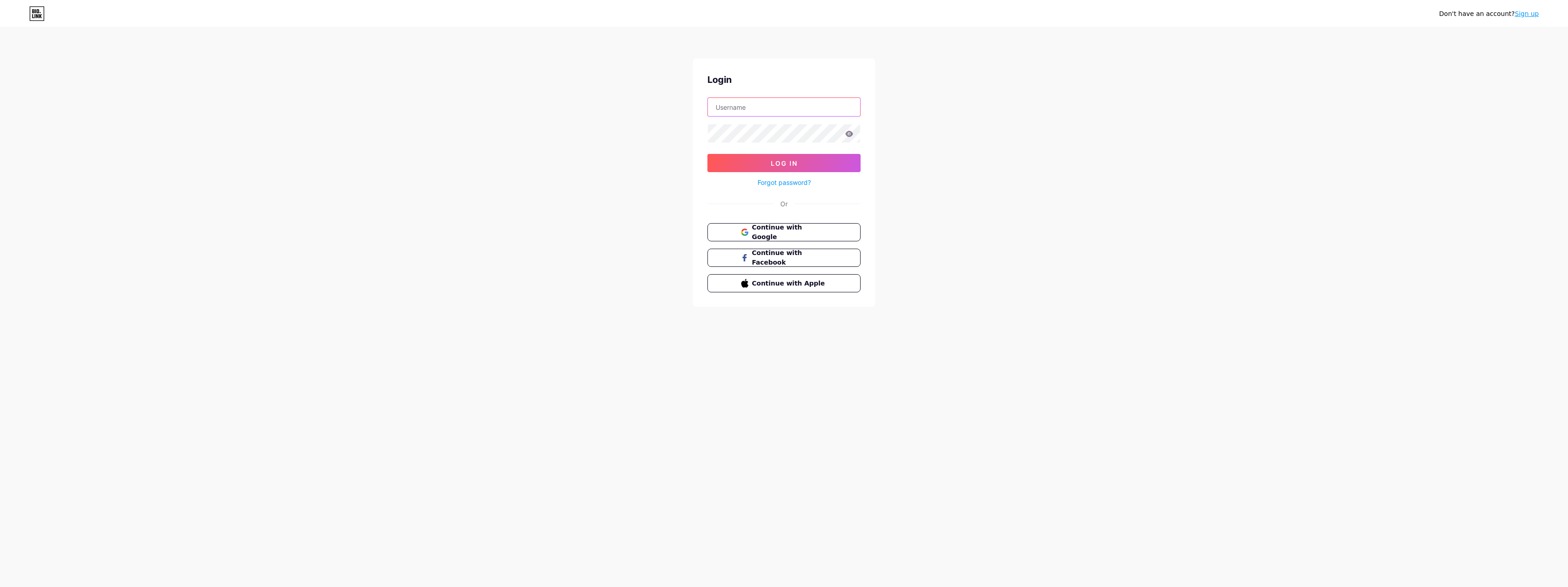
click at [758, 108] on input "text" at bounding box center [784, 107] width 152 height 18
type input "n.baudy-floch@hotmail.fr"
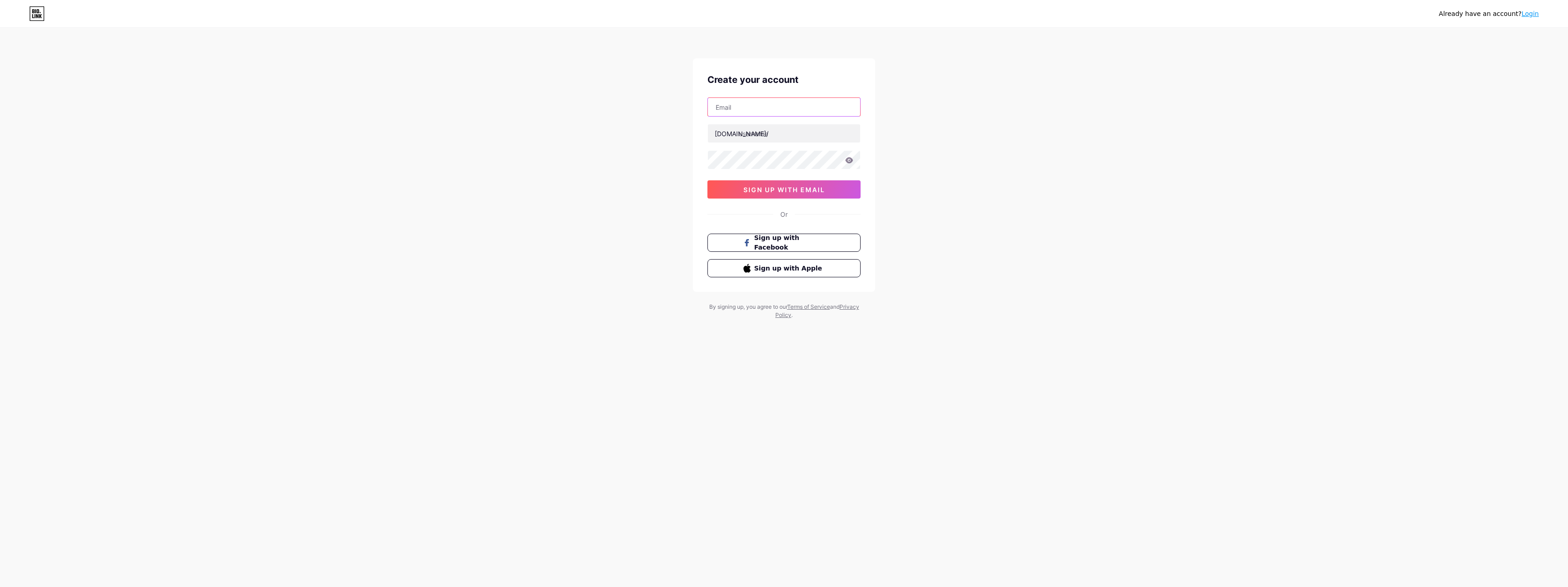
click at [751, 111] on input "text" at bounding box center [784, 107] width 152 height 18
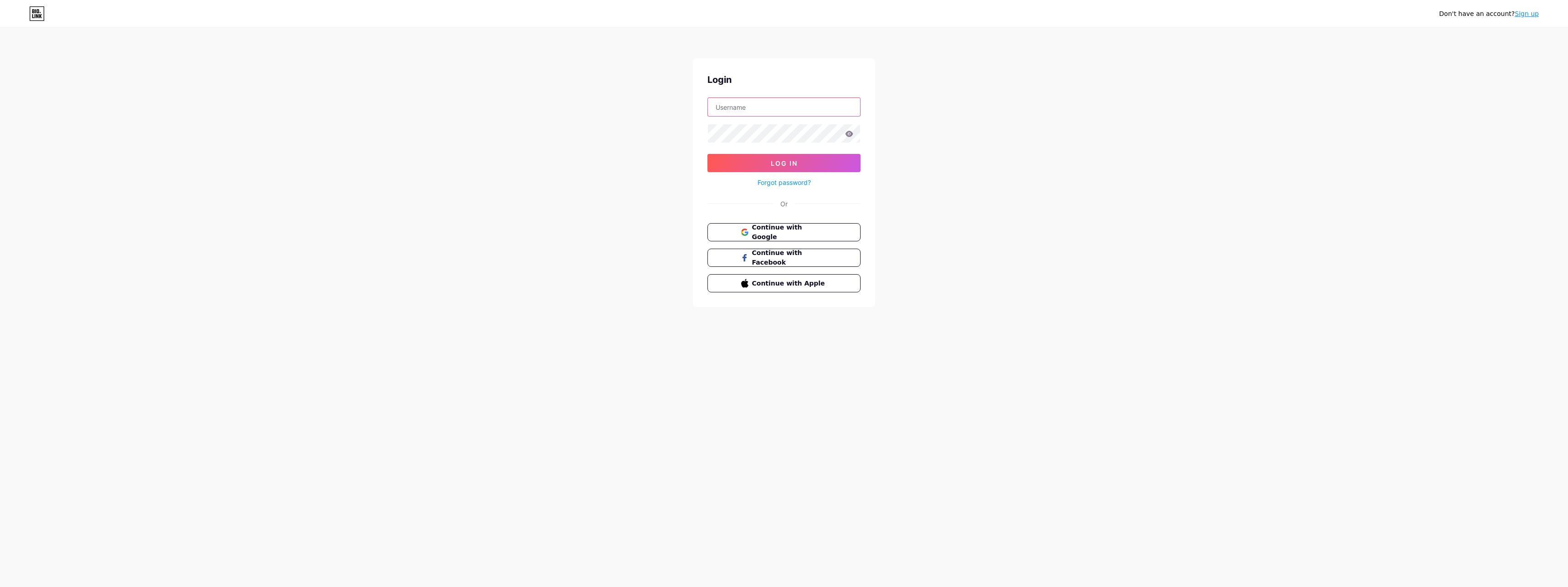
click at [730, 111] on input "text" at bounding box center [784, 107] width 152 height 18
type input "[EMAIL_ADDRESS][DOMAIN_NAME]"
click at [799, 167] on button "Log In" at bounding box center [784, 163] width 153 height 18
click at [814, 164] on button "Log In" at bounding box center [784, 163] width 153 height 18
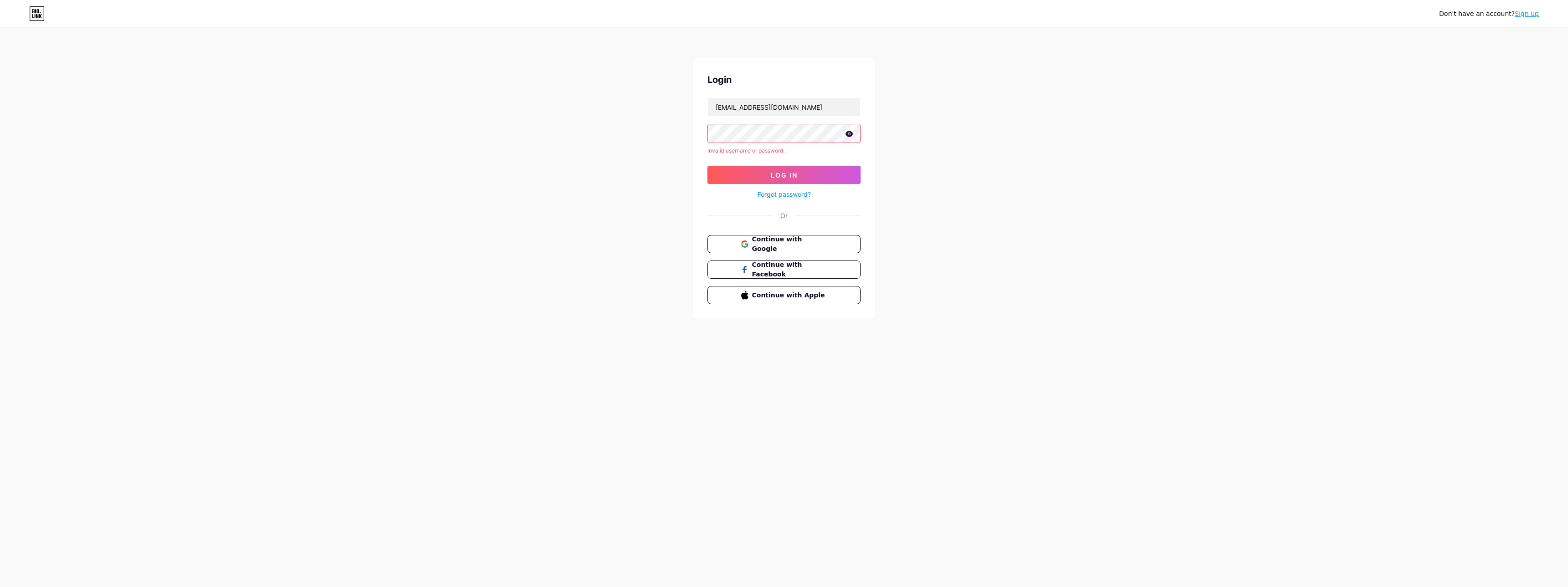
click at [849, 136] on icon at bounding box center [849, 134] width 8 height 6
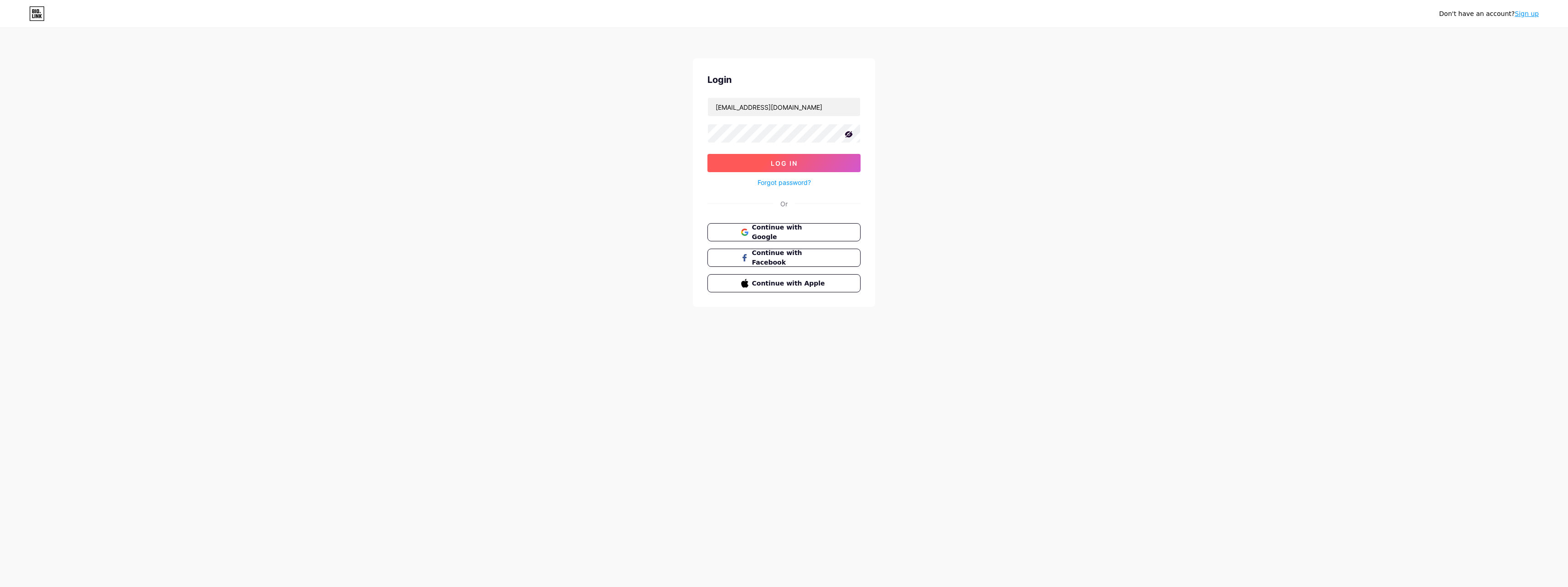
click at [744, 164] on button "Log In" at bounding box center [784, 163] width 153 height 18
